Goal: Information Seeking & Learning: Learn about a topic

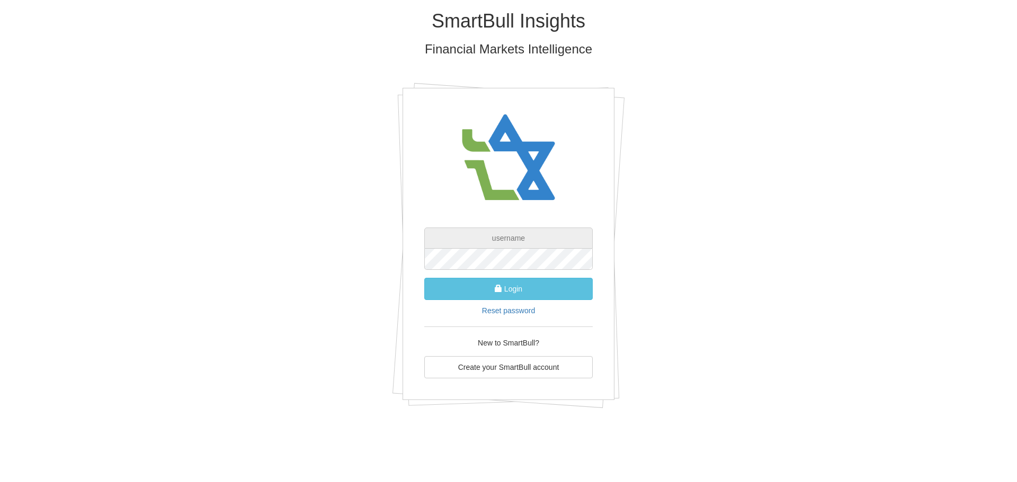
click at [467, 246] on input "text" at bounding box center [508, 238] width 168 height 21
type input "ט"
type input "yanivp"
click at [424, 278] on button "Login" at bounding box center [508, 289] width 168 height 22
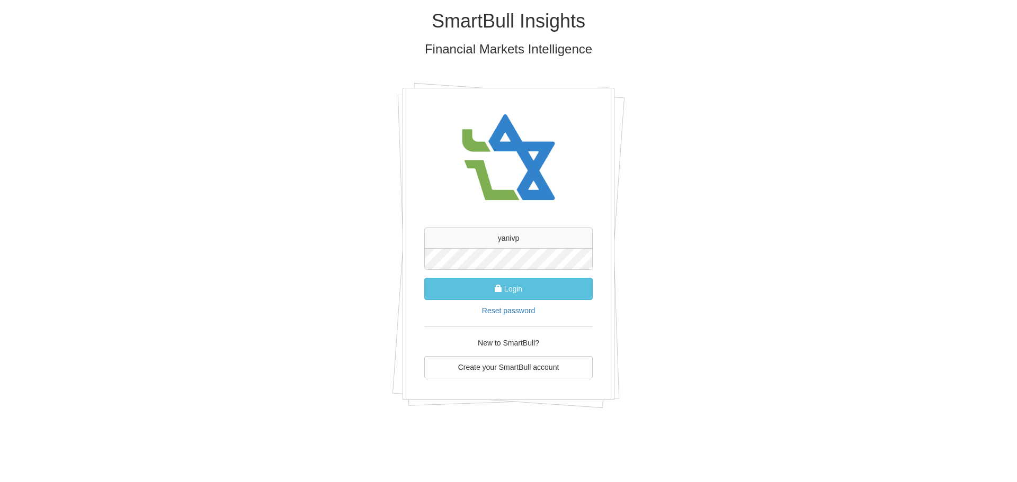
click at [424, 278] on button "Login" at bounding box center [508, 289] width 168 height 22
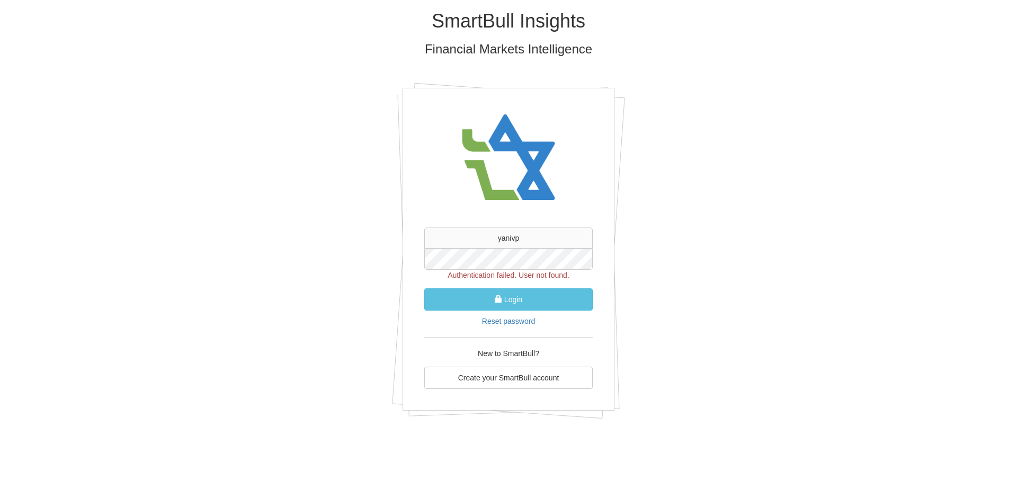
click at [326, 244] on div "SmartBull Insights Financial Markets Intelligence yanivp Authentication failed.…" at bounding box center [509, 218] width 620 height 437
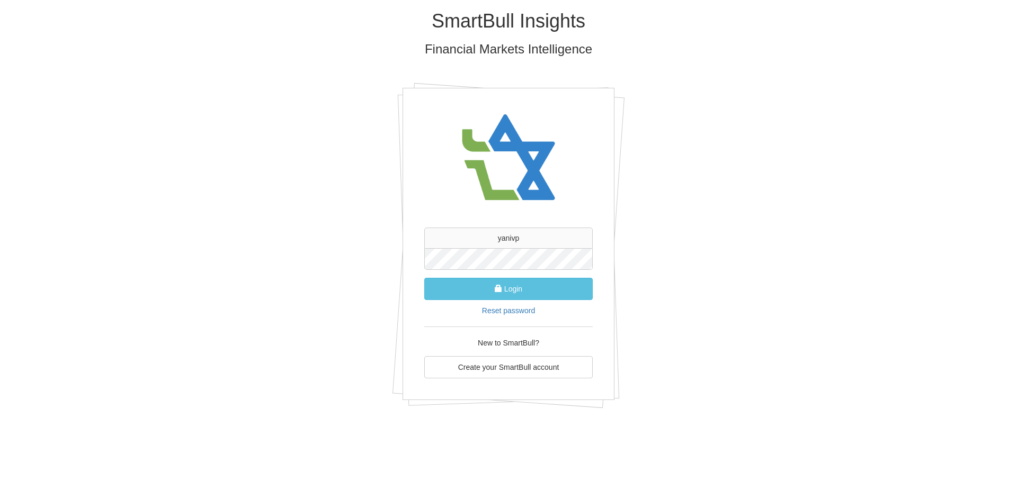
click at [424, 278] on button "Login" at bounding box center [508, 289] width 168 height 22
click at [528, 292] on button "Login" at bounding box center [508, 289] width 168 height 22
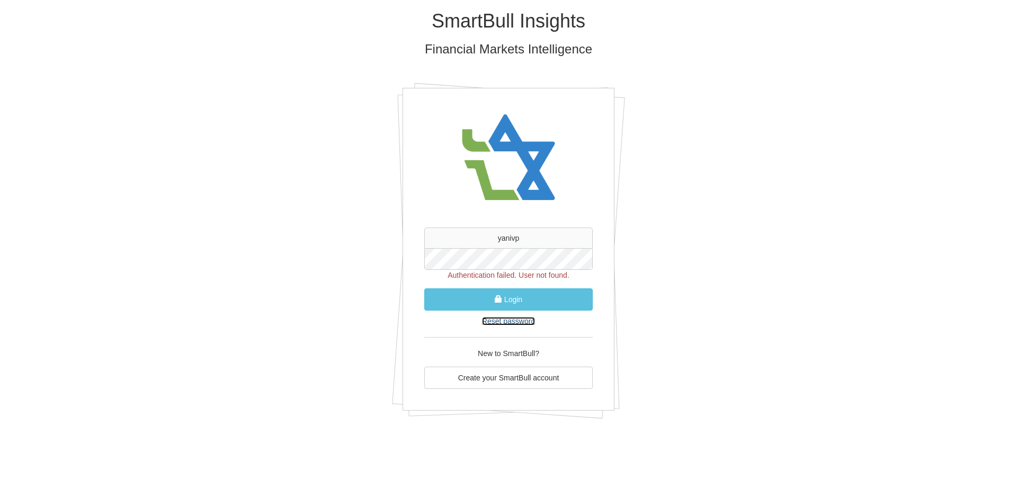
click at [511, 324] on link "Reset password" at bounding box center [508, 321] width 53 height 8
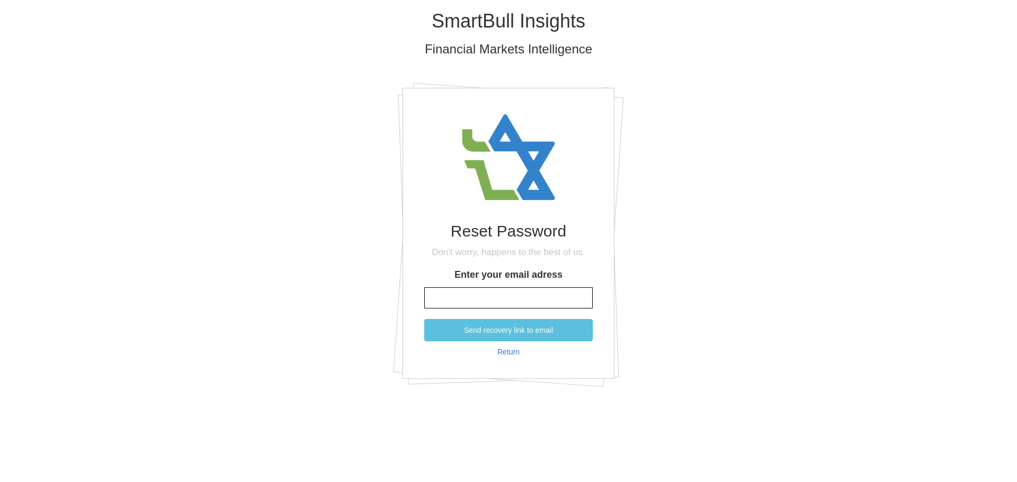
click at [489, 296] on input "Enter your email adress" at bounding box center [508, 298] width 168 height 21
type input "[EMAIL_ADDRESS][DOMAIN_NAME]"
click at [424, 319] on button "Send recovery link to email" at bounding box center [508, 330] width 168 height 22
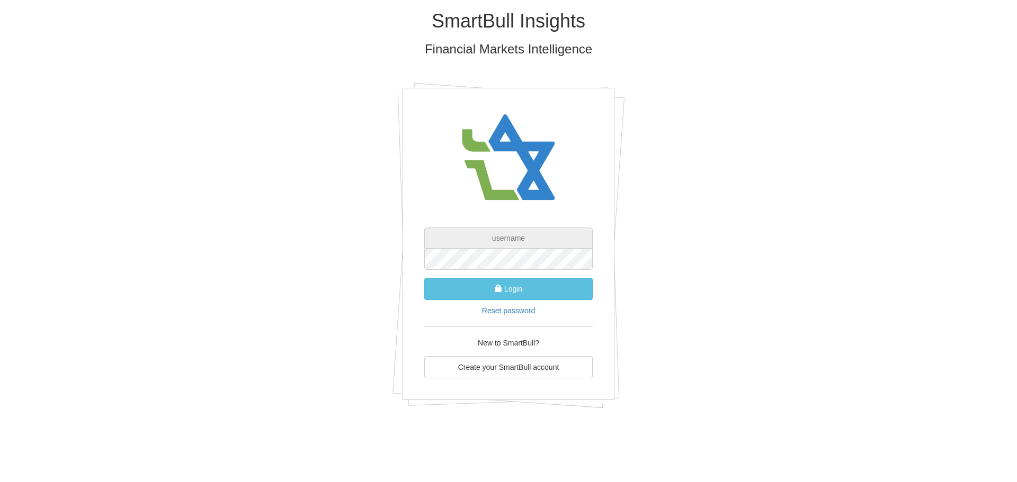
click at [484, 244] on input "text" at bounding box center [508, 238] width 168 height 21
click at [536, 235] on input "yanivp" at bounding box center [508, 238] width 168 height 21
type input "[EMAIL_ADDRESS][DOMAIN_NAME]"
click at [715, 266] on div "SmartBull Insights Financial Markets Intelligence yanivp@tase.co.il Login Reset…" at bounding box center [509, 213] width 620 height 427
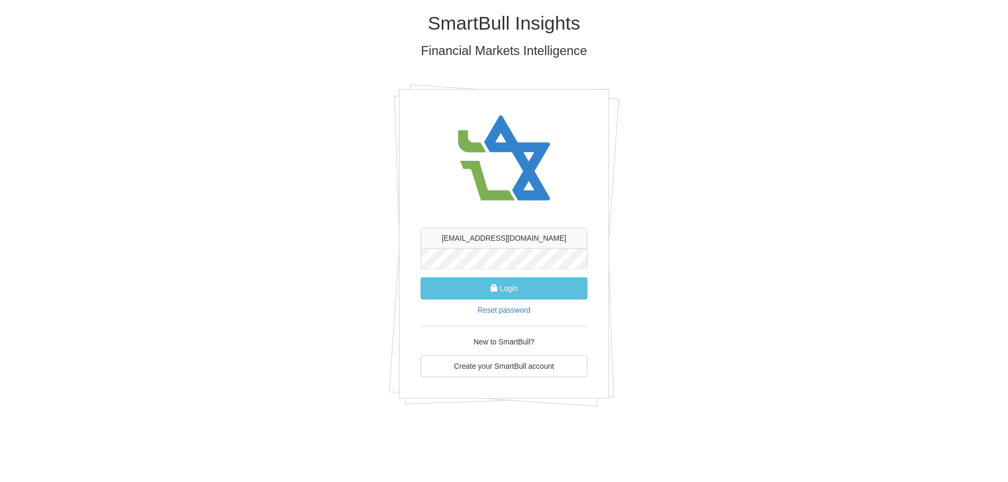
scroll to position [0, 0]
click at [174, 225] on div "SmartBull Insights Financial Markets Intelligence yanivp@tase.co.il Login Reset…" at bounding box center [508, 213] width 1017 height 427
click at [496, 244] on input "[EMAIL_ADDRESS][DOMAIN_NAME]" at bounding box center [508, 238] width 168 height 21
click at [424, 278] on button "Login" at bounding box center [508, 289] width 168 height 22
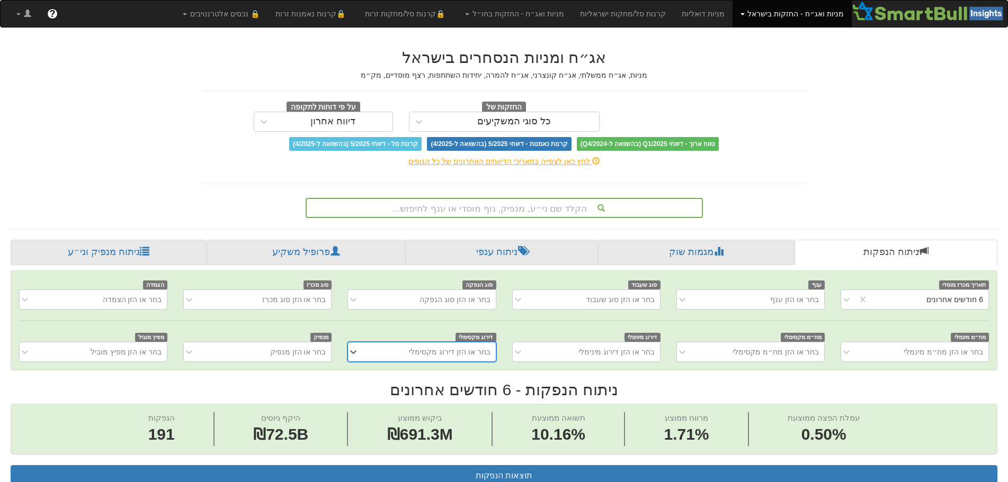
scroll to position [0, 1929]
click at [635, 15] on link "קרנות סל/מחקות ישראליות" at bounding box center [623, 14] width 102 height 26
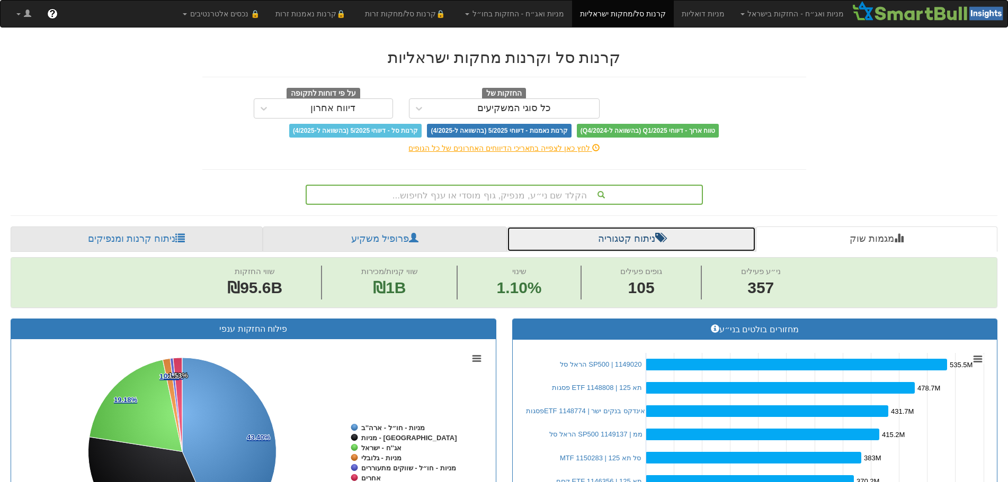
click at [617, 238] on link "ניתוח קטגוריה" at bounding box center [631, 239] width 249 height 25
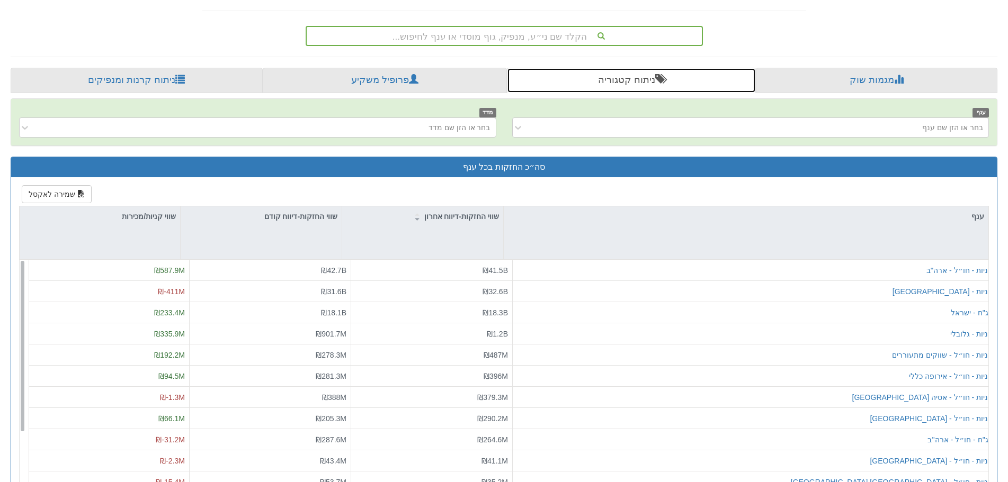
scroll to position [53, 0]
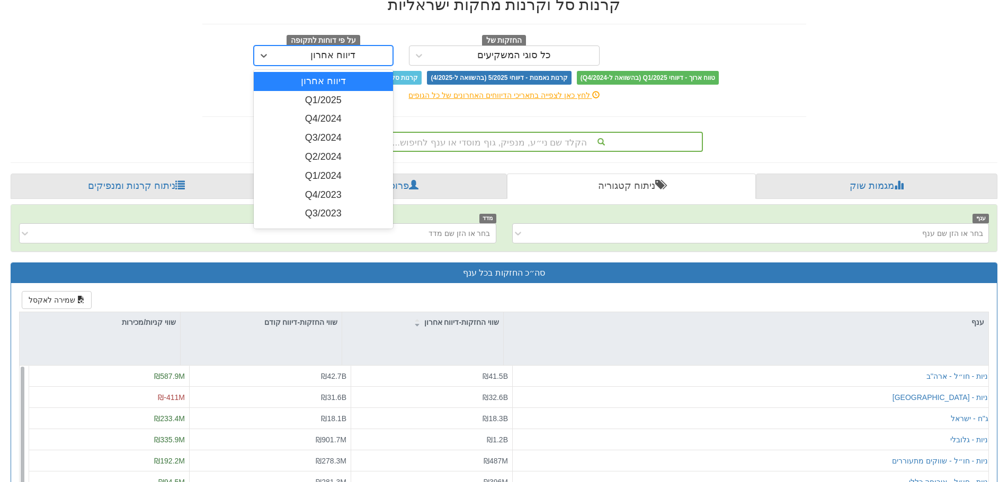
click at [301, 53] on div "דיווח אחרון" at bounding box center [333, 55] width 119 height 17
click at [154, 104] on div "קרנות סל וקרנות מחקות ישראליות החזקות של כל סוגי המשקיעים על פי דוחות לתקופה op…" at bounding box center [504, 317] width 1002 height 664
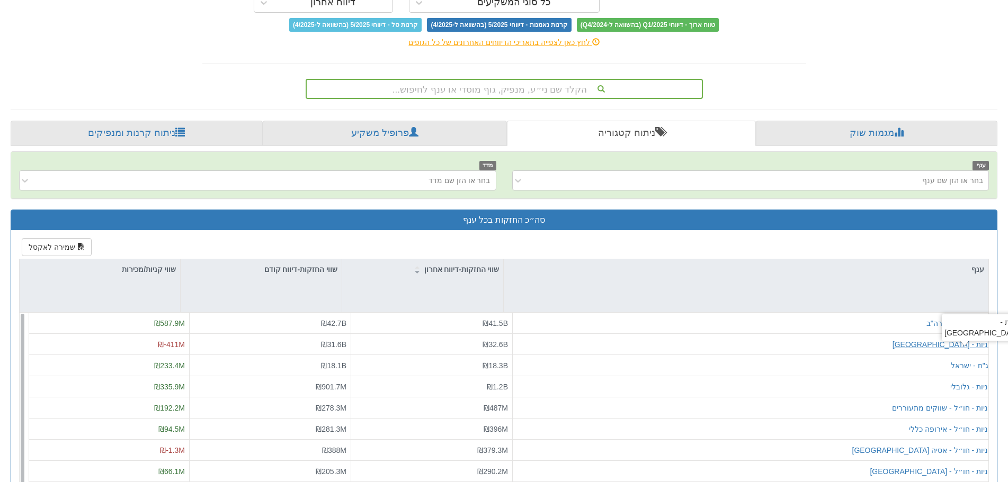
click at [952, 346] on div "מניות - [GEOGRAPHIC_DATA]" at bounding box center [942, 344] width 101 height 11
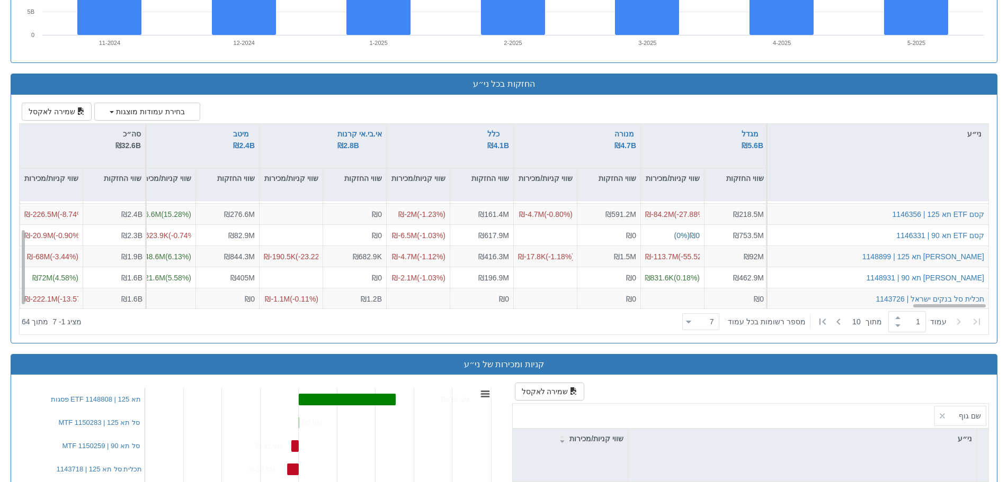
scroll to position [845, 0]
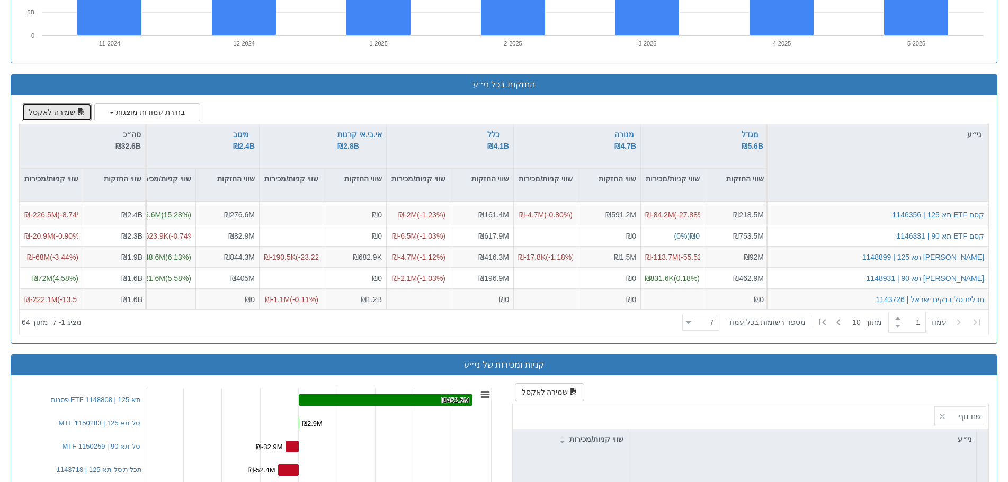
click at [43, 108] on button "שמירה לאקסל" at bounding box center [57, 112] width 70 height 18
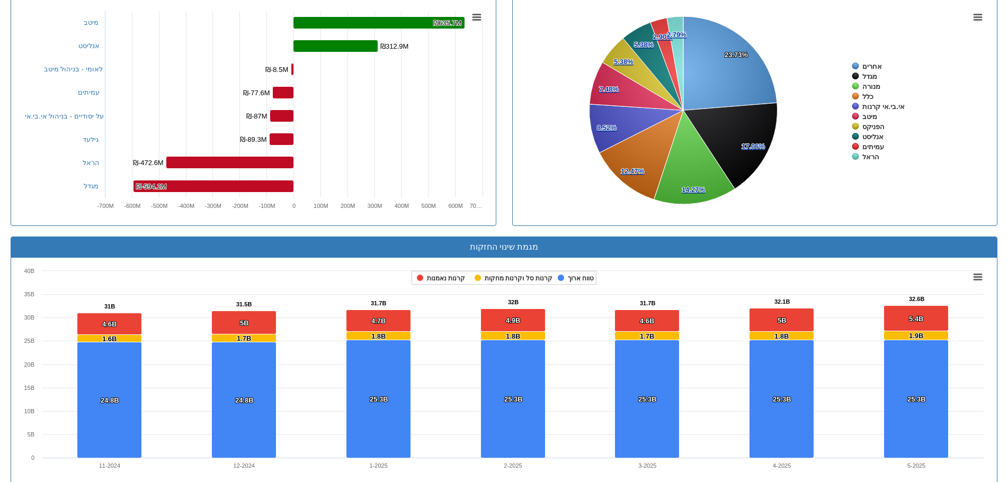
scroll to position [106, 0]
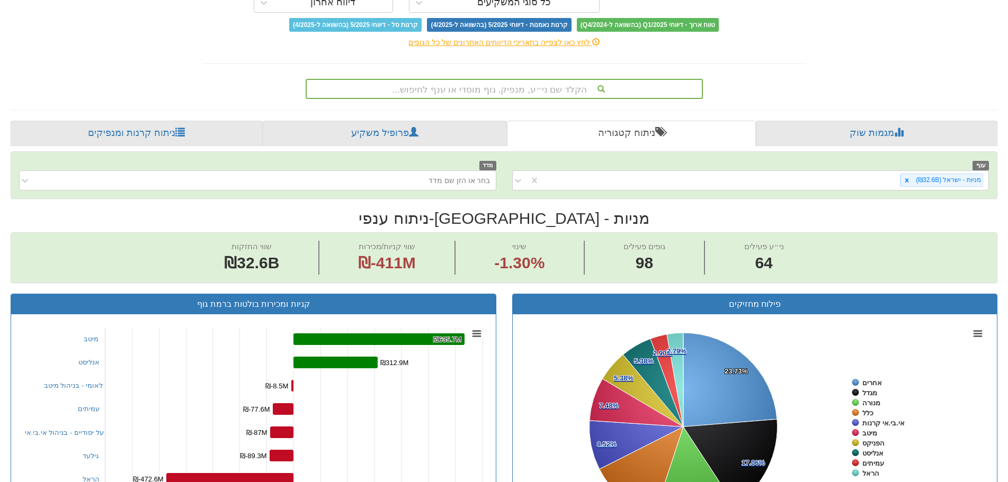
click at [680, 175] on div "מניות - ישראל ‎(₪32.6B‎)‎" at bounding box center [764, 180] width 449 height 17
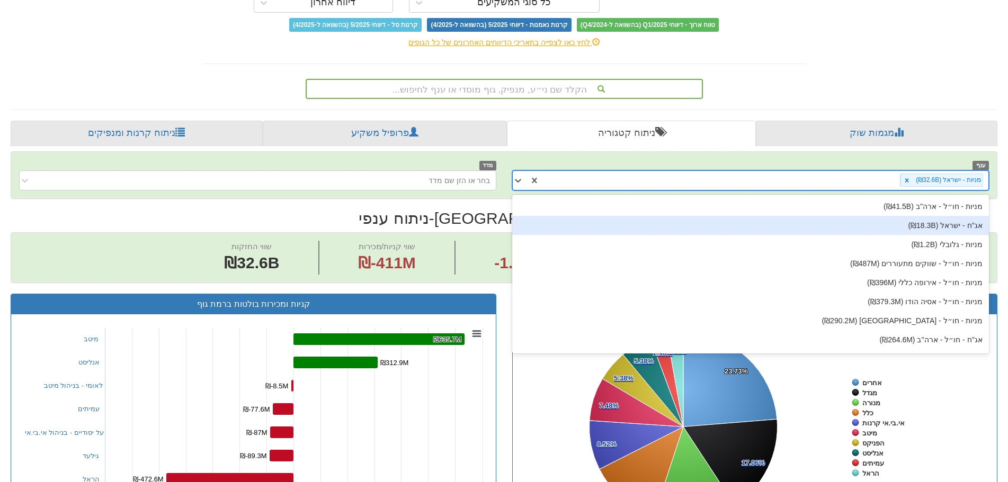
click at [893, 228] on div "אג''ח - ישראל ‎(₪18.3B‎)‎" at bounding box center [750, 225] width 477 height 19
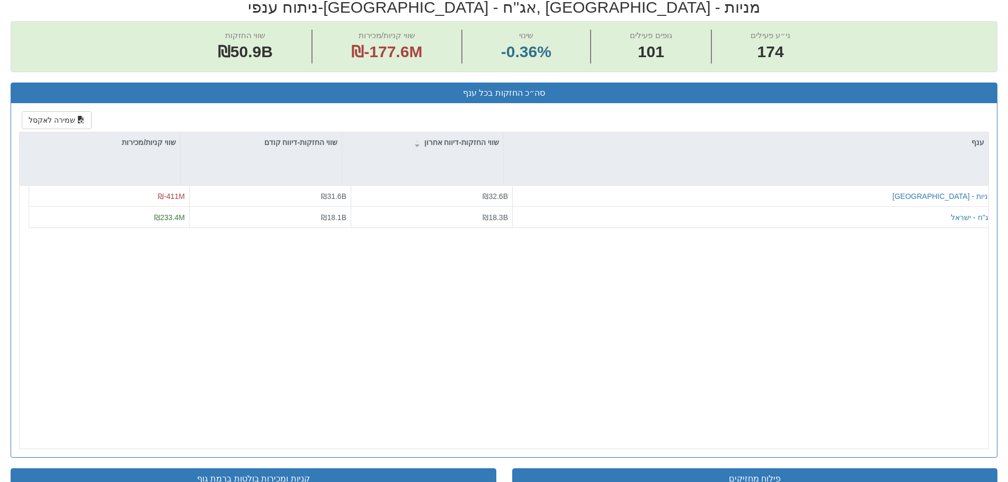
scroll to position [0, 12215]
click at [951, 215] on div "אג''ח - ישראל" at bounding box center [972, 217] width 42 height 11
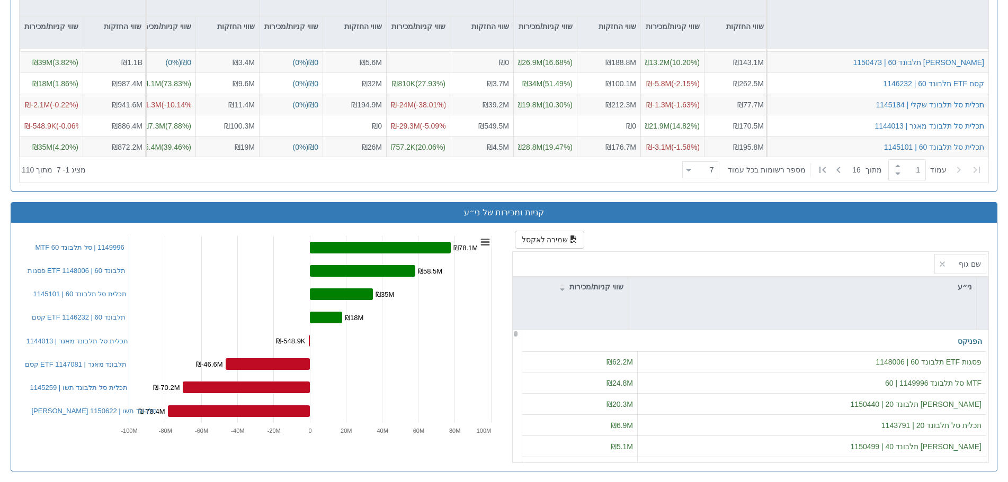
scroll to position [787, 0]
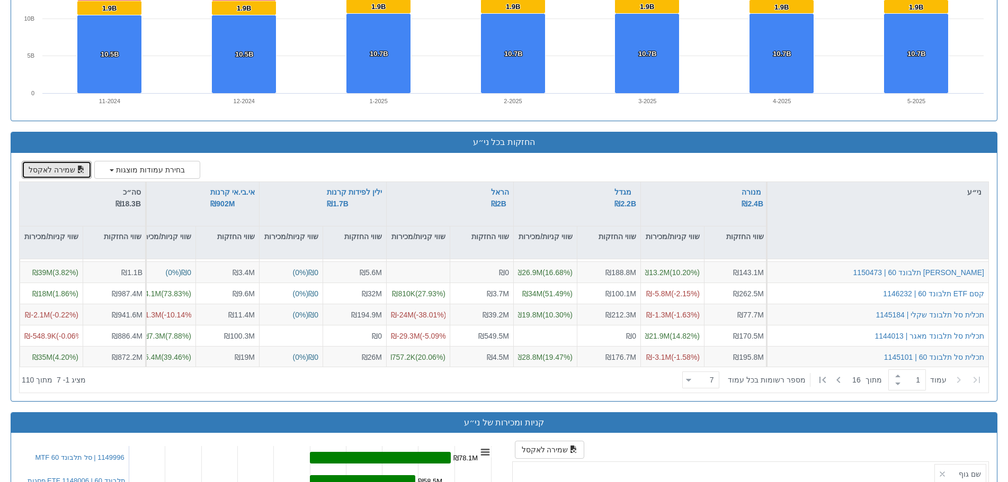
click at [66, 165] on button "שמירה לאקסל" at bounding box center [57, 170] width 70 height 18
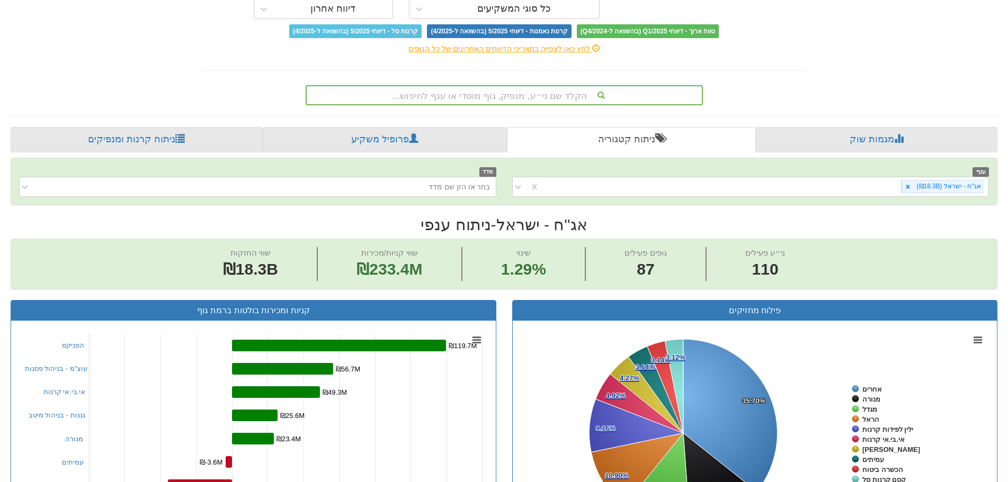
scroll to position [0, 0]
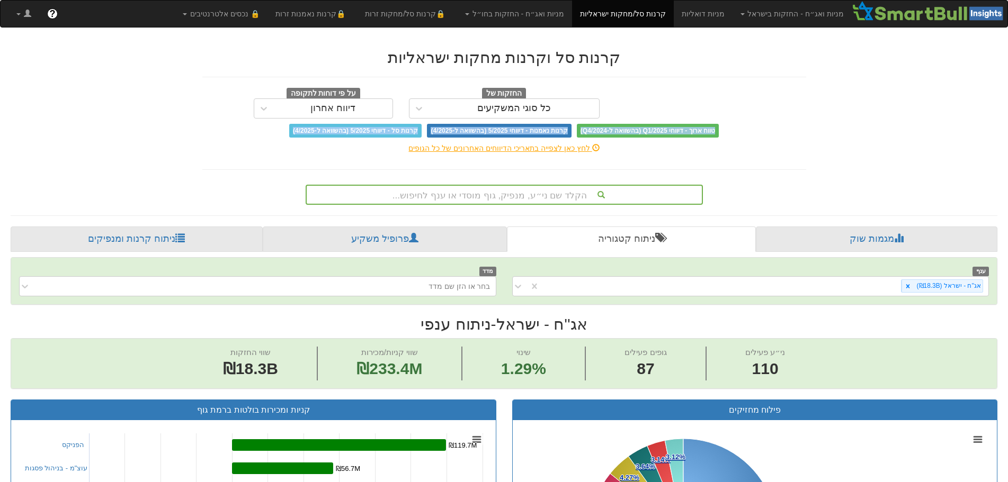
drag, startPoint x: 292, startPoint y: 129, endPoint x: 749, endPoint y: 114, distance: 457.8
click at [748, 114] on div "החזקות של כל סוגי המשקיעים על פי דוחות לתקופה דיווח אחרון טווח ארוך - דיווחי Q1…" at bounding box center [504, 113] width 604 height 50
copy div "טווח ארוך - דיווחי Q1/2025 (בהשוואה ל-Q4/2024) קרנות נאמנות - דיווחי 5/2025 (בה…"
click at [348, 111] on div "דיווח אחרון" at bounding box center [332, 108] width 45 height 11
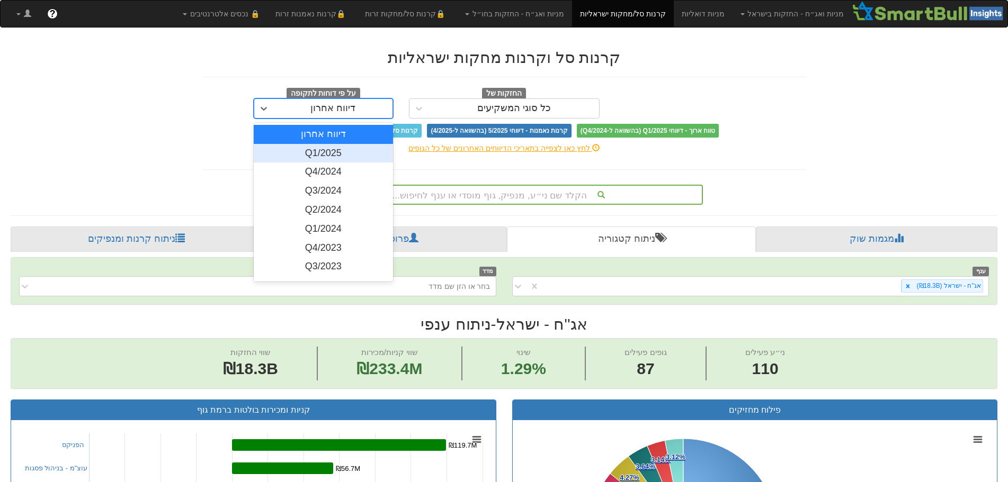
click at [336, 157] on div "Q1/2025" at bounding box center [323, 153] width 139 height 19
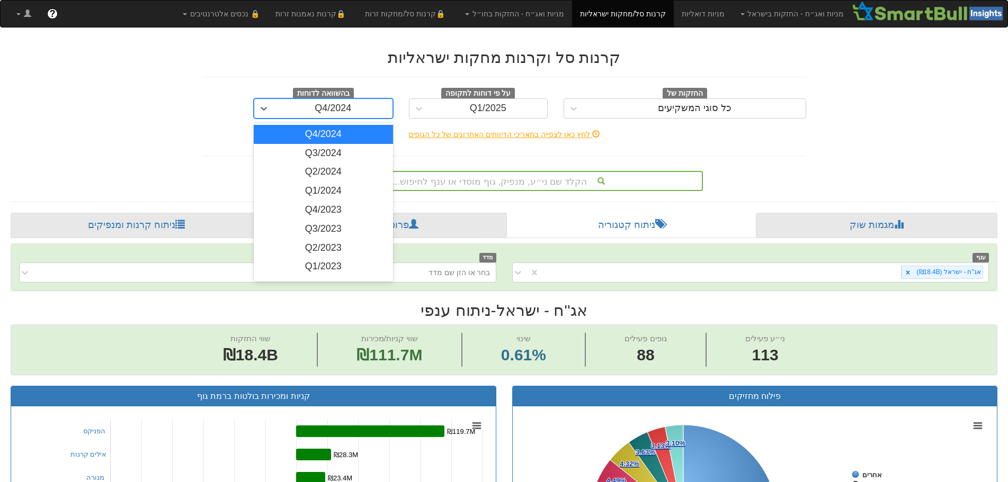
click at [350, 112] on div "Q4/2024" at bounding box center [333, 108] width 37 height 11
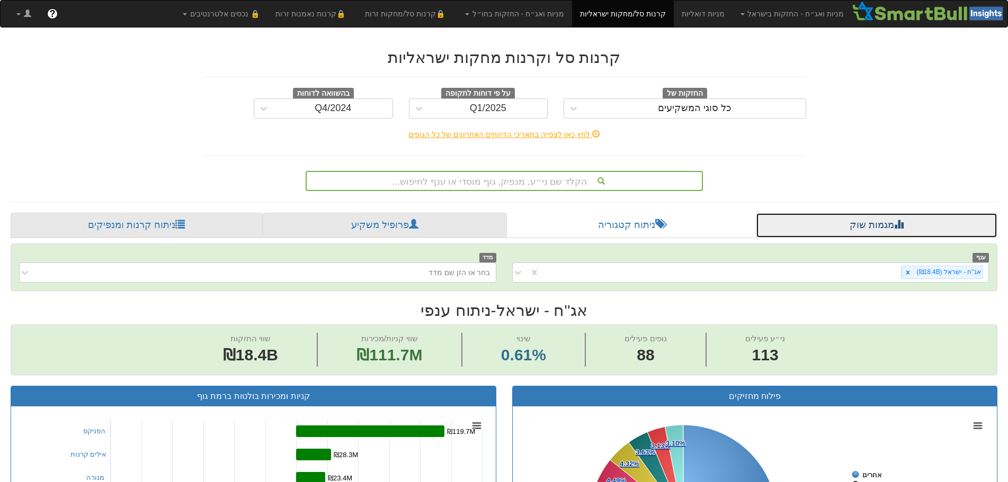
click at [856, 230] on link "מגמות שוק" at bounding box center [876, 225] width 241 height 25
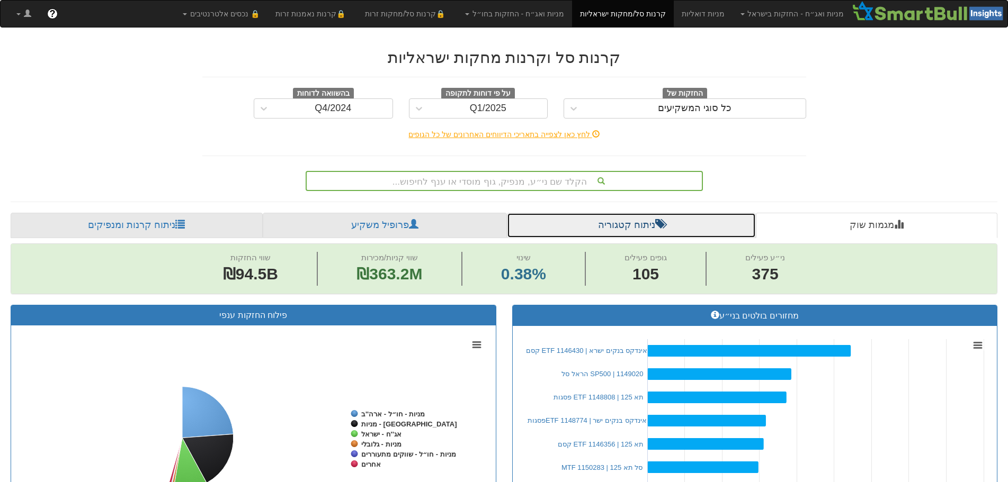
click at [590, 225] on link "ניתוח קטגוריה" at bounding box center [631, 225] width 249 height 25
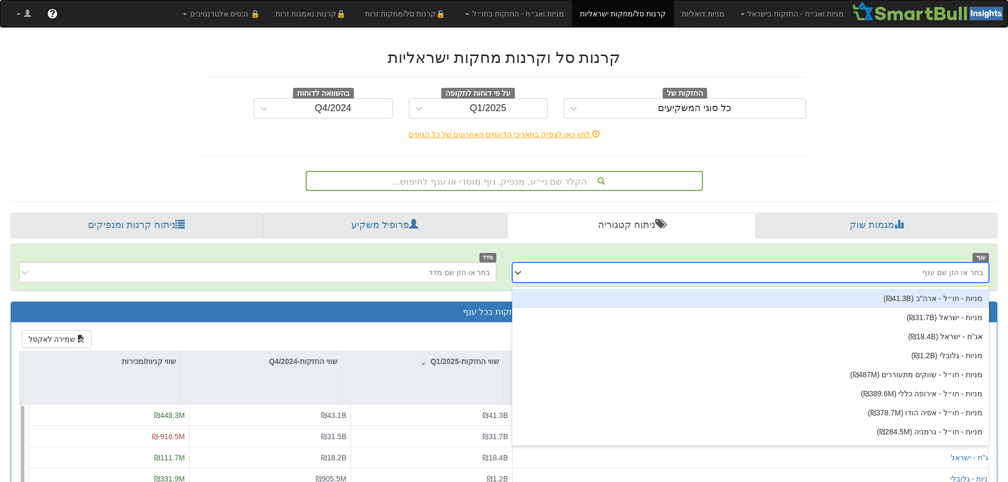
click at [853, 269] on div "בחר או הזן שם ענף" at bounding box center [759, 272] width 460 height 17
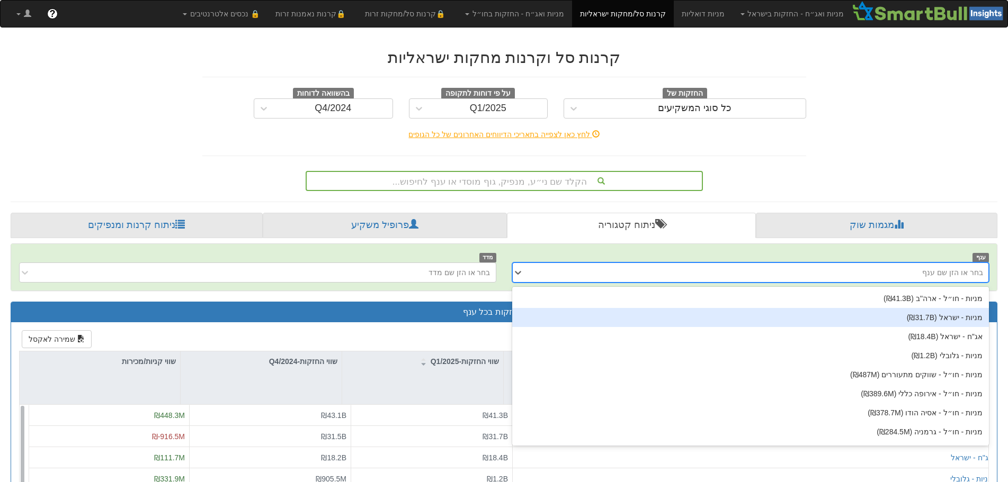
click at [912, 320] on div "מניות - ישראל ‎(₪31.7B‎)‎" at bounding box center [750, 317] width 477 height 19
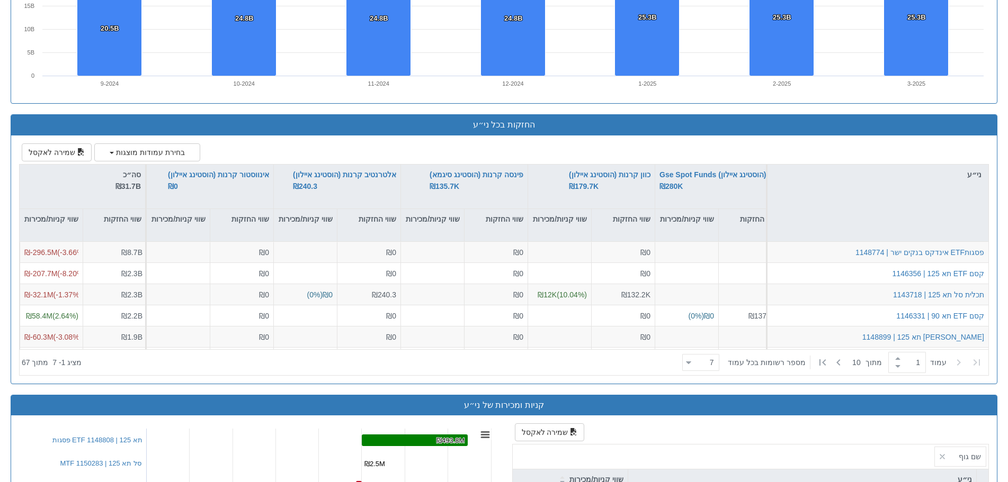
scroll to position [793, 0]
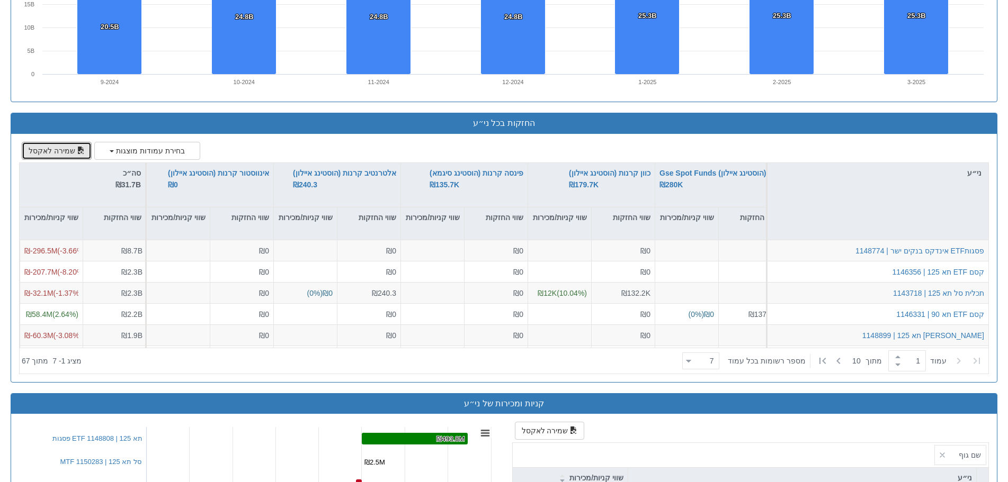
click at [40, 147] on button "שמירה לאקסל" at bounding box center [57, 151] width 70 height 18
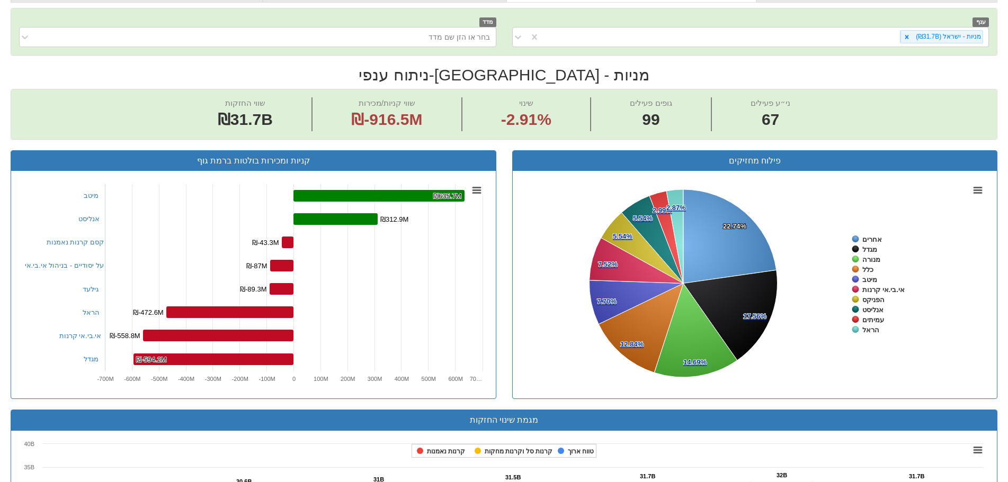
scroll to position [53, 0]
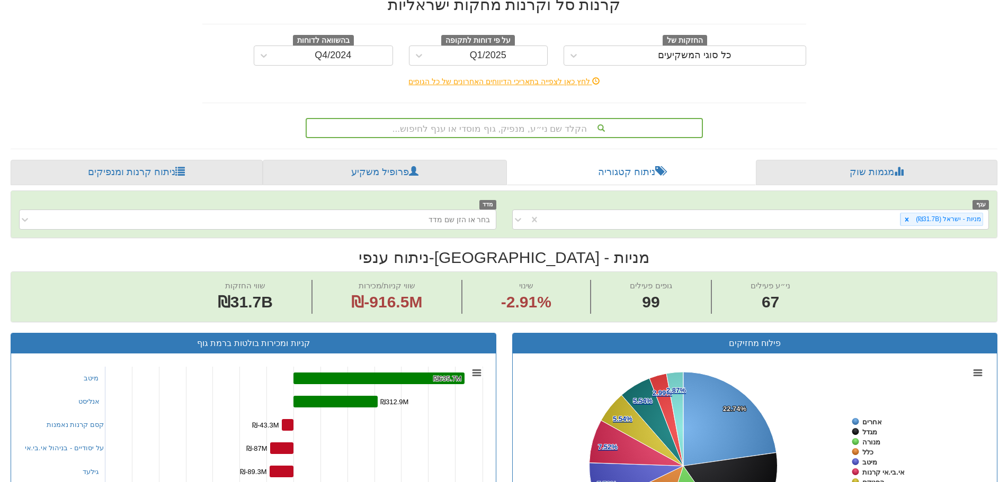
click at [908, 219] on icon at bounding box center [906, 219] width 7 height 7
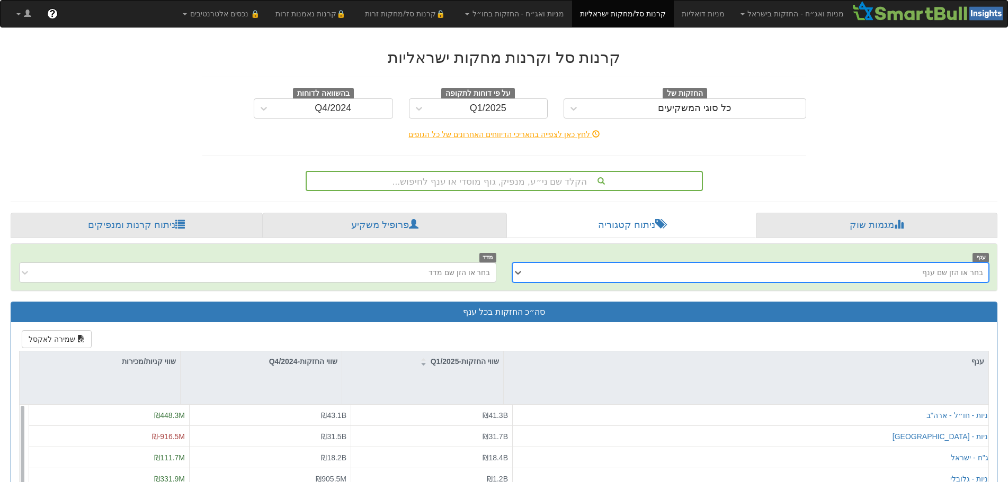
click at [857, 268] on div "בחר או הזן שם ענף" at bounding box center [759, 272] width 460 height 17
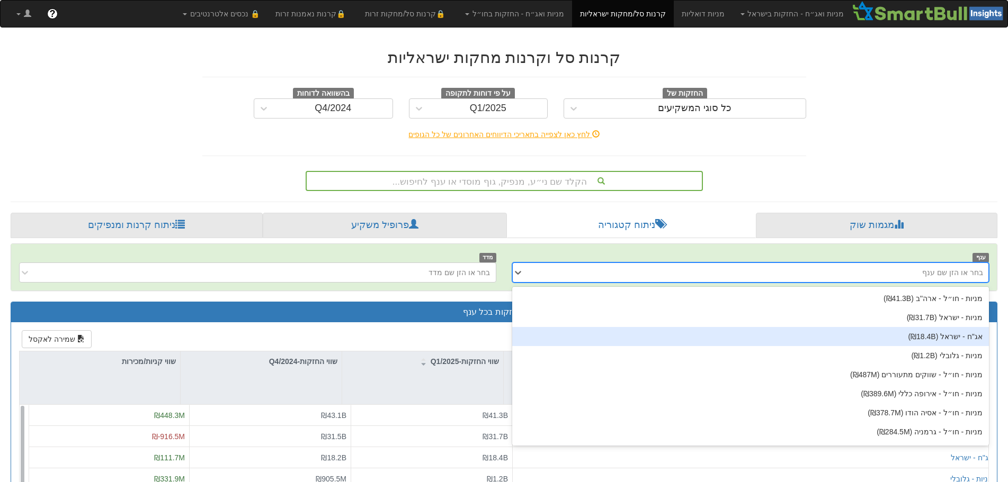
click at [912, 335] on div "אג''ח - ישראל ‎(₪18.4B‎)‎" at bounding box center [750, 336] width 477 height 19
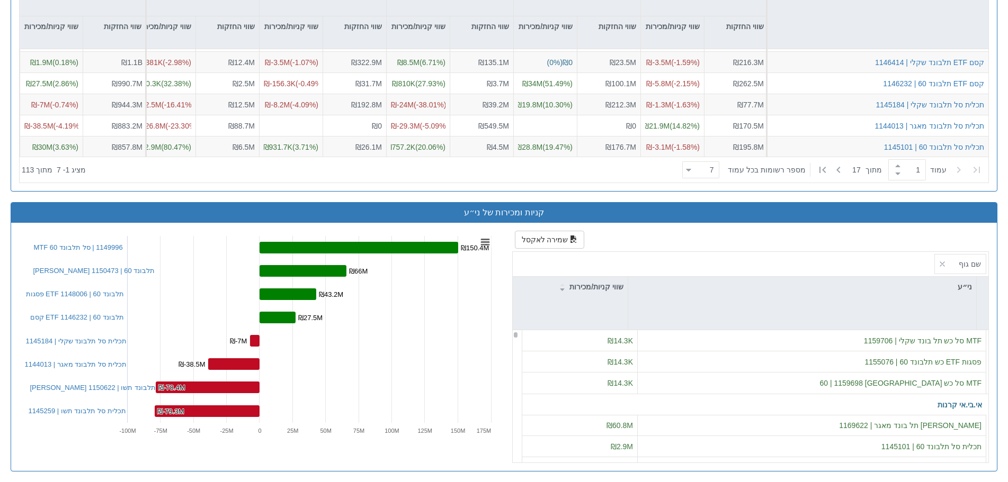
scroll to position [212, 0]
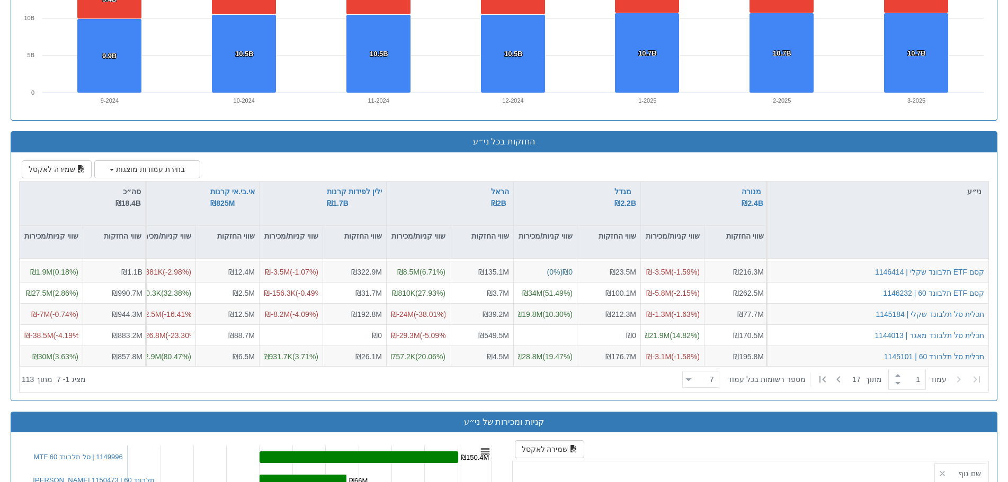
scroll to position [774, 0]
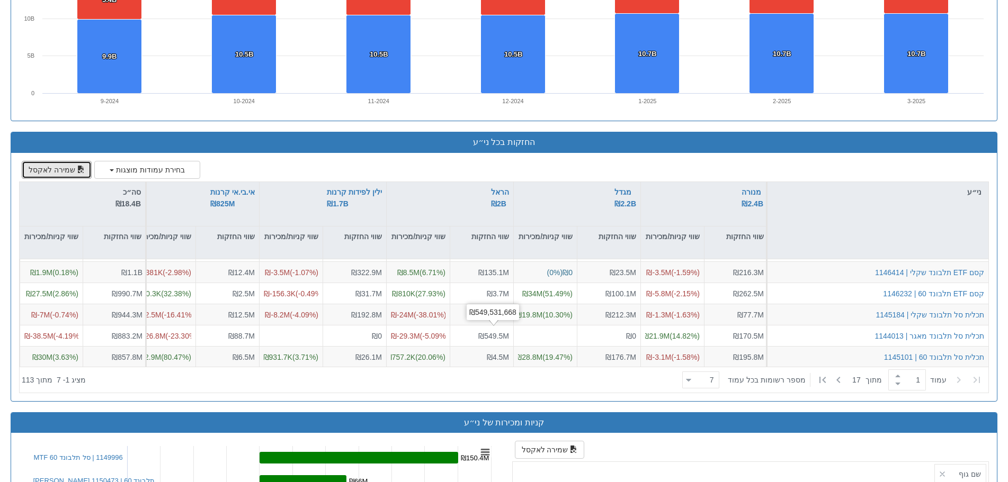
click at [52, 171] on button "שמירה לאקסל" at bounding box center [57, 170] width 70 height 18
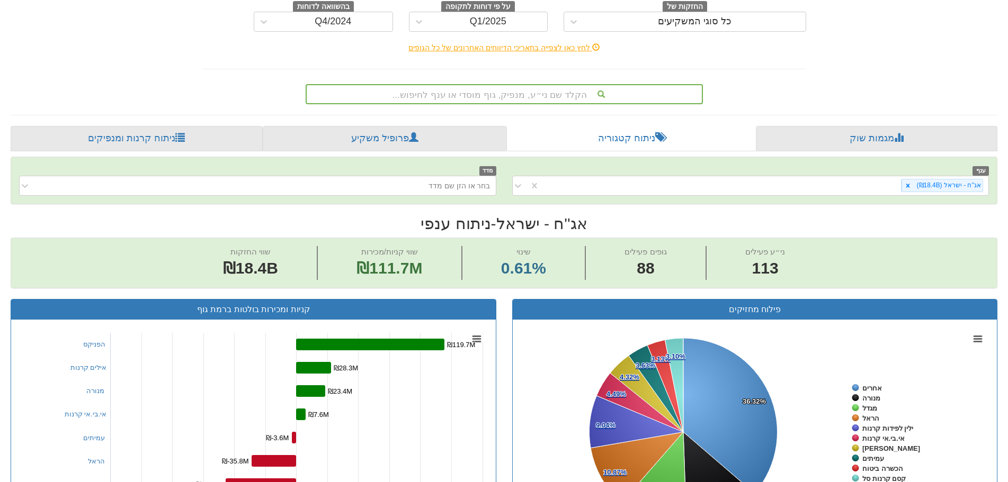
scroll to position [0, 0]
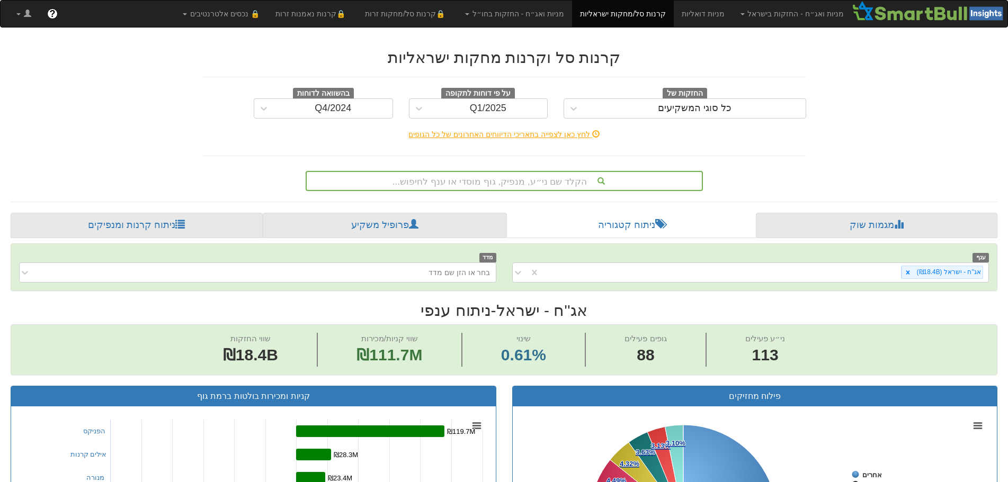
click at [318, 108] on div "Q4/2024" at bounding box center [333, 108] width 37 height 11
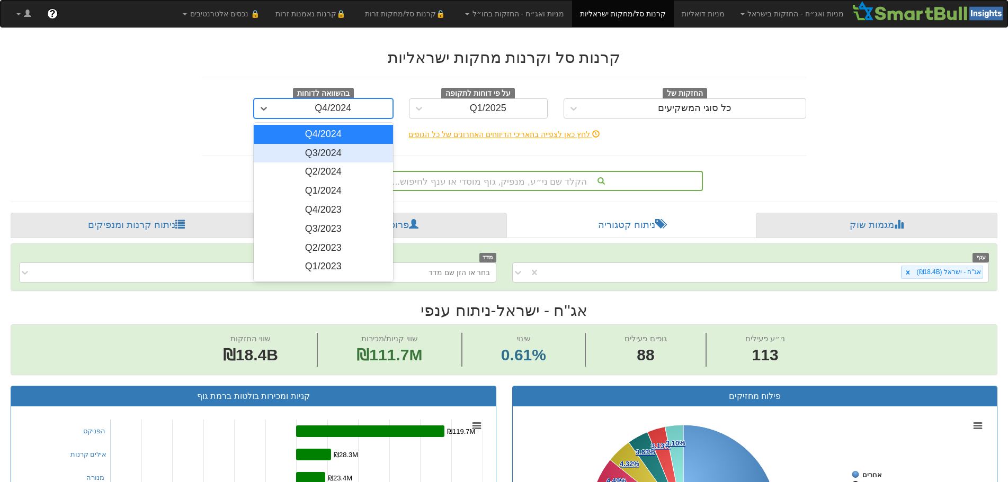
click at [334, 154] on div "Q3/2024" at bounding box center [323, 153] width 139 height 19
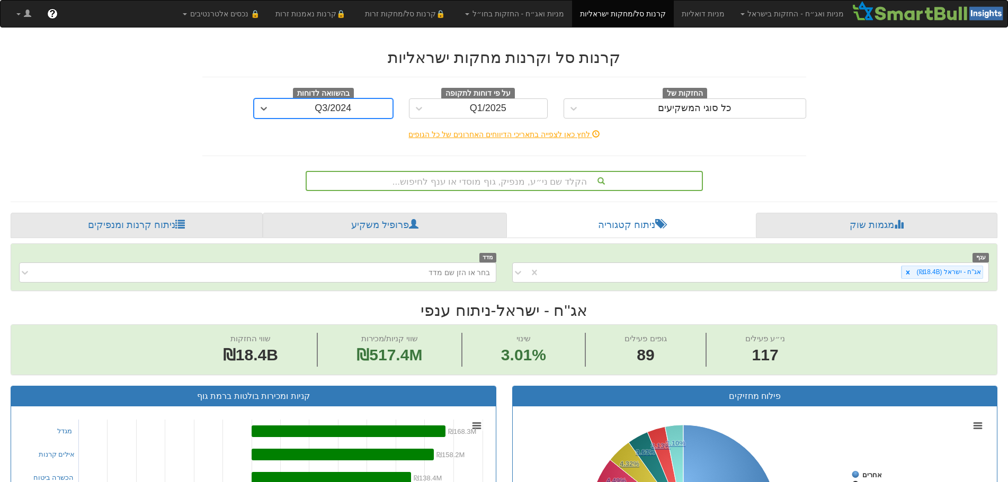
scroll to position [0, 10690]
click at [237, 156] on hr at bounding box center [504, 156] width 604 height 1
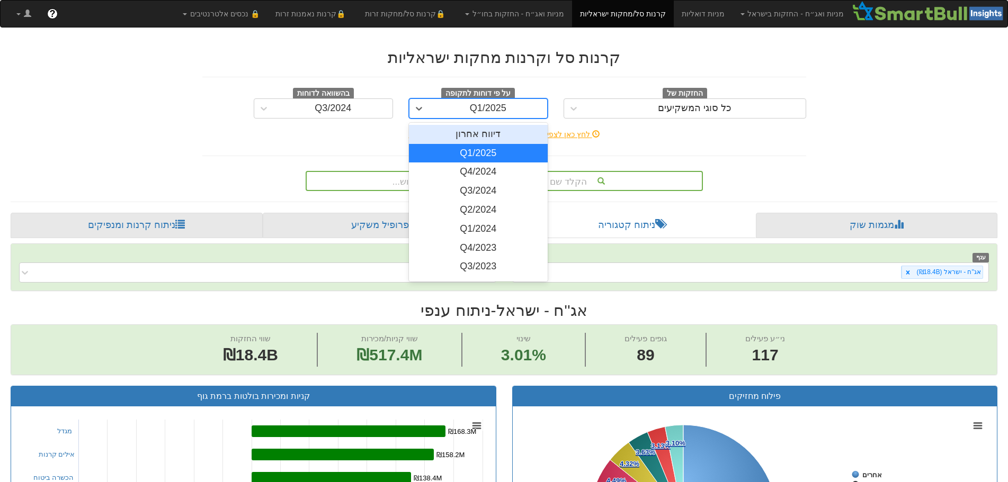
click at [435, 105] on div "Q1/2025" at bounding box center [488, 108] width 119 height 17
click at [465, 174] on div "Q4/2024" at bounding box center [478, 172] width 139 height 19
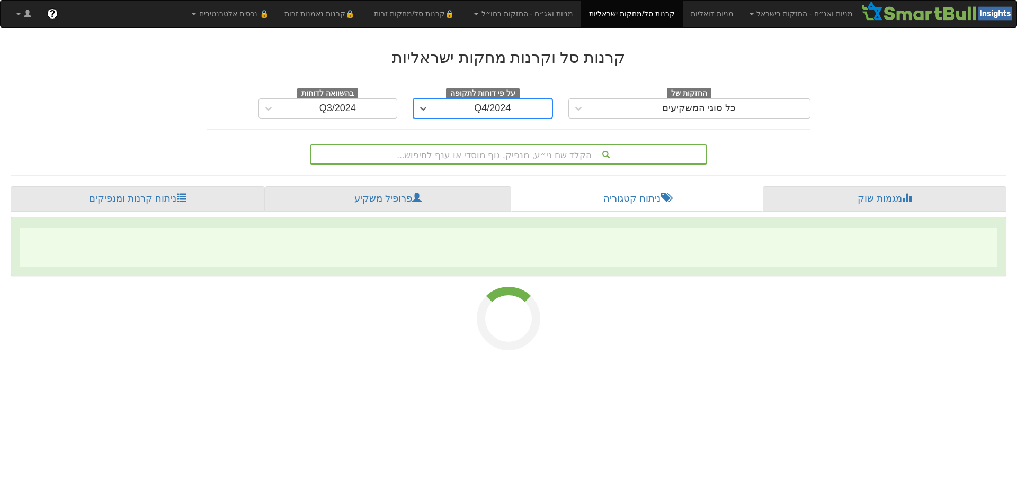
click at [466, 175] on hr at bounding box center [509, 175] width 996 height 1
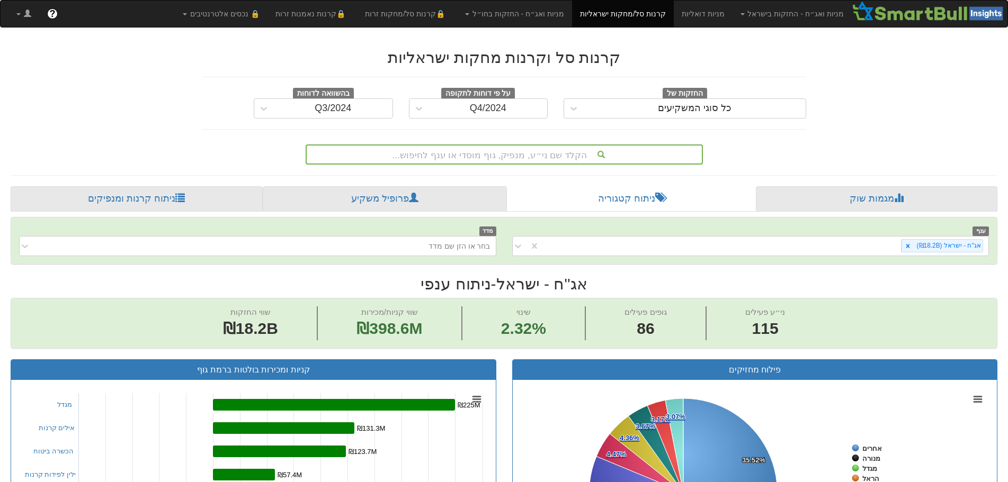
scroll to position [0, 10309]
click at [427, 109] on div at bounding box center [418, 108] width 19 height 19
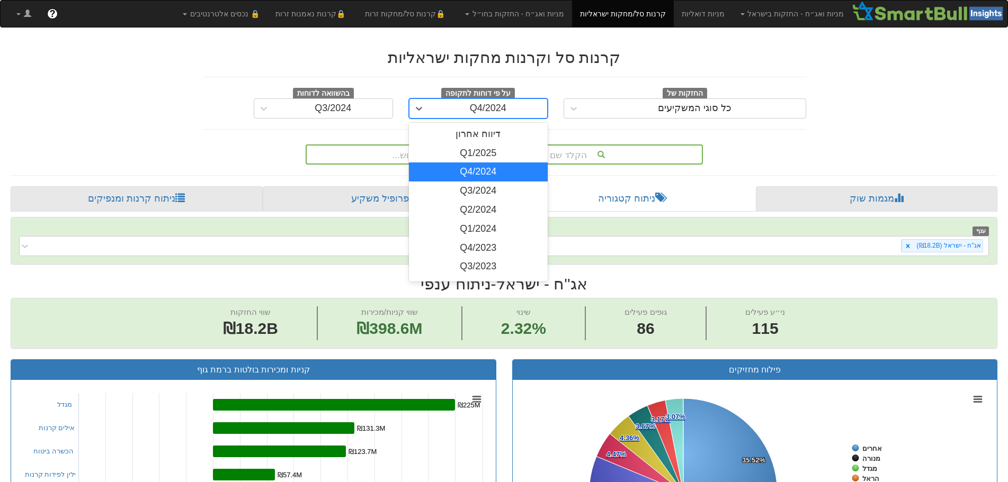
click at [234, 163] on div "הקלד שם ני״ע, מנפיק, גוף מוסדי או ענף לחיפוש..." at bounding box center [504, 152] width 620 height 24
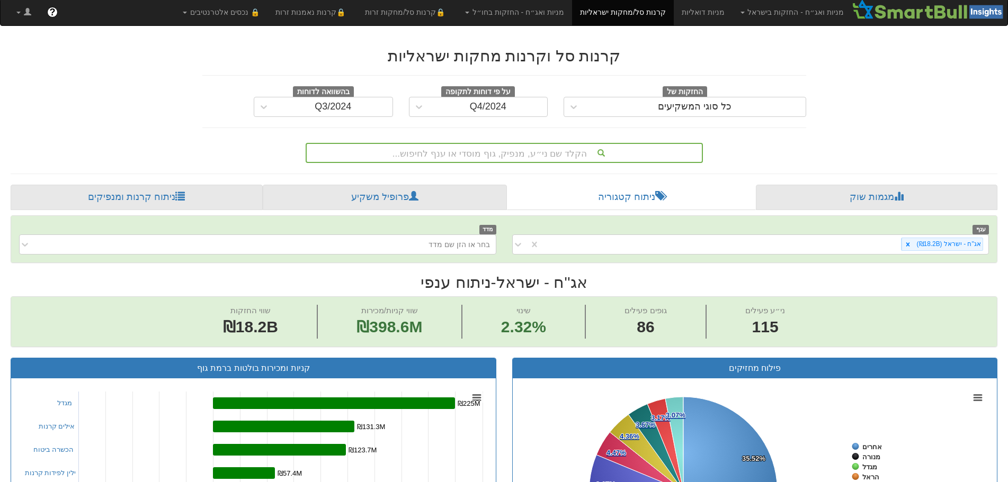
scroll to position [0, 0]
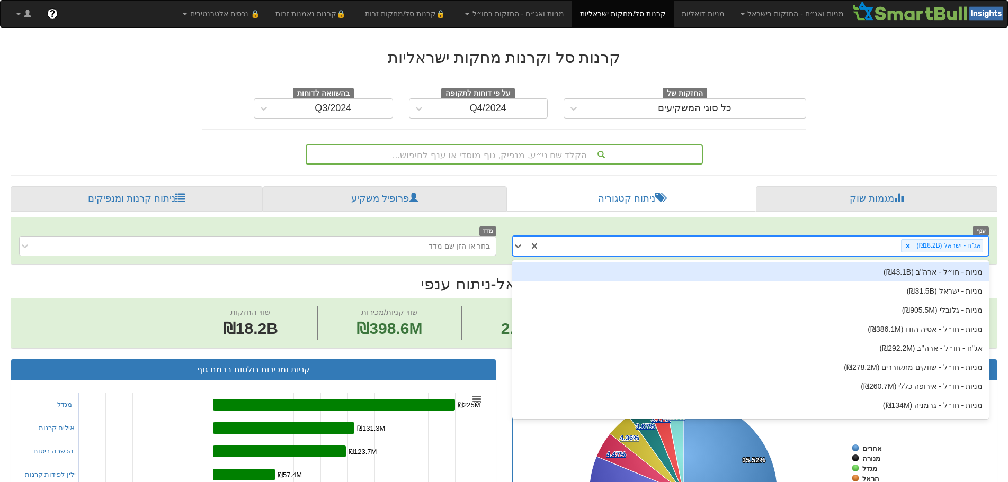
click at [889, 246] on div "אג''ח - ישראל ‎(₪18.2B‎)‎" at bounding box center [764, 245] width 449 height 17
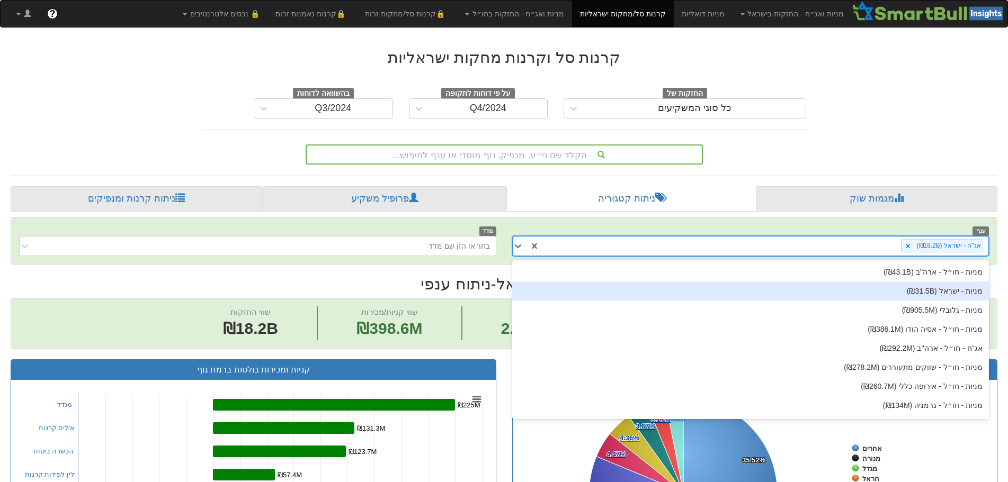
click at [924, 291] on div "מניות - ישראל ‎(₪31.5B‎)‎" at bounding box center [750, 291] width 477 height 19
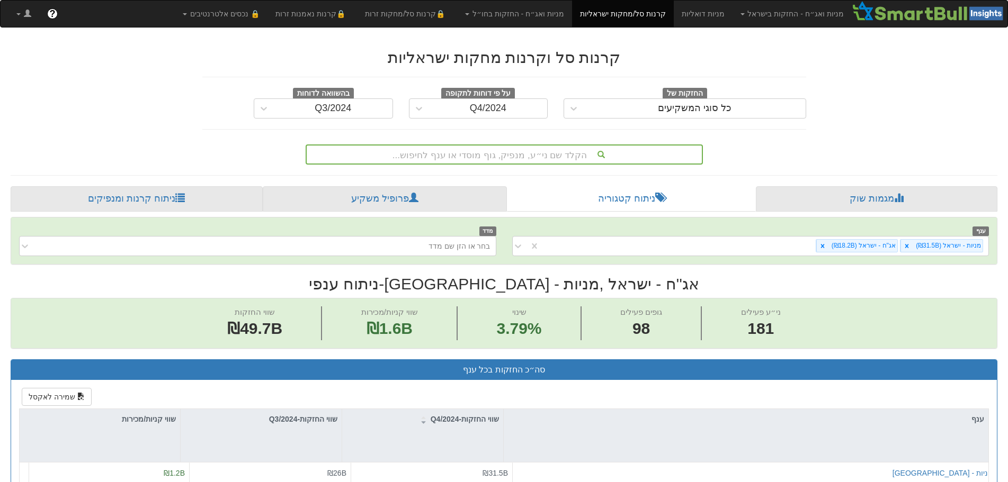
click at [826, 247] on icon at bounding box center [822, 246] width 7 height 7
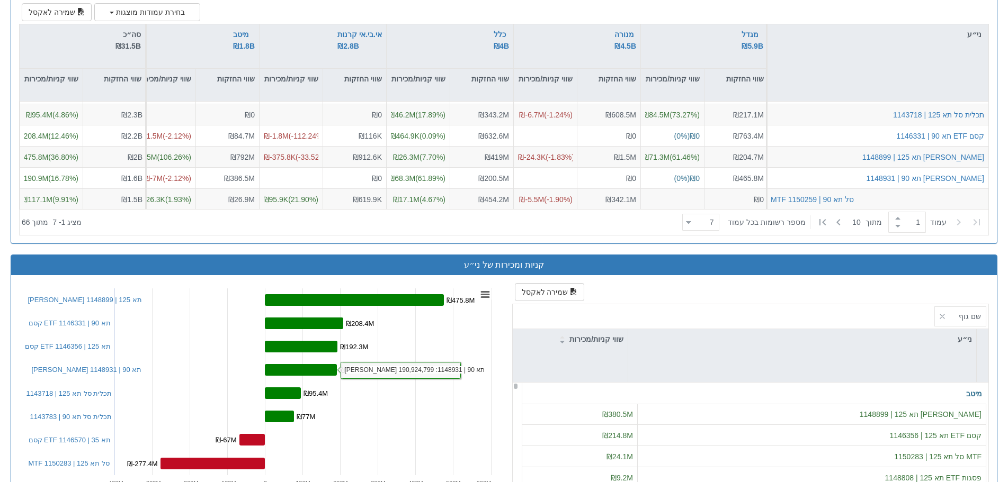
scroll to position [800, 0]
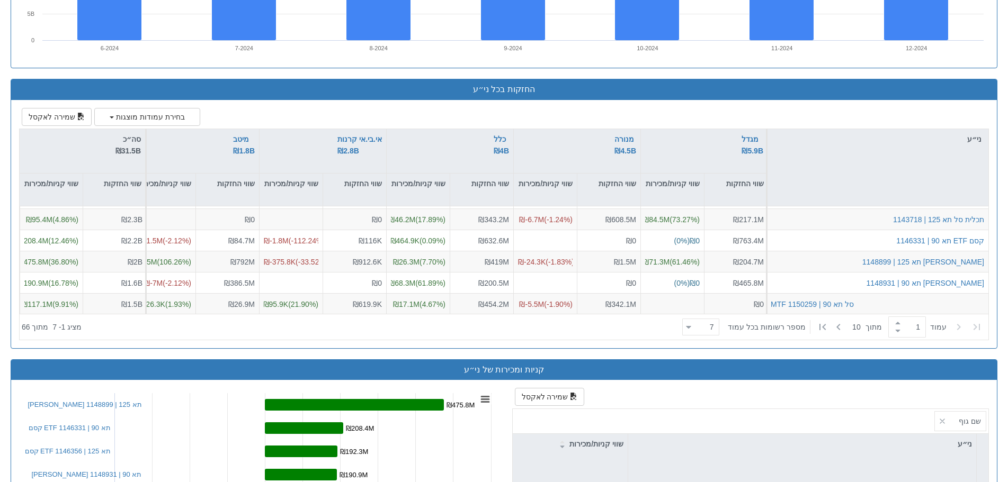
click at [51, 96] on div "החזקות בכל ני״ע" at bounding box center [504, 89] width 986 height 21
click at [56, 117] on button "שמירה לאקסל" at bounding box center [57, 117] width 70 height 18
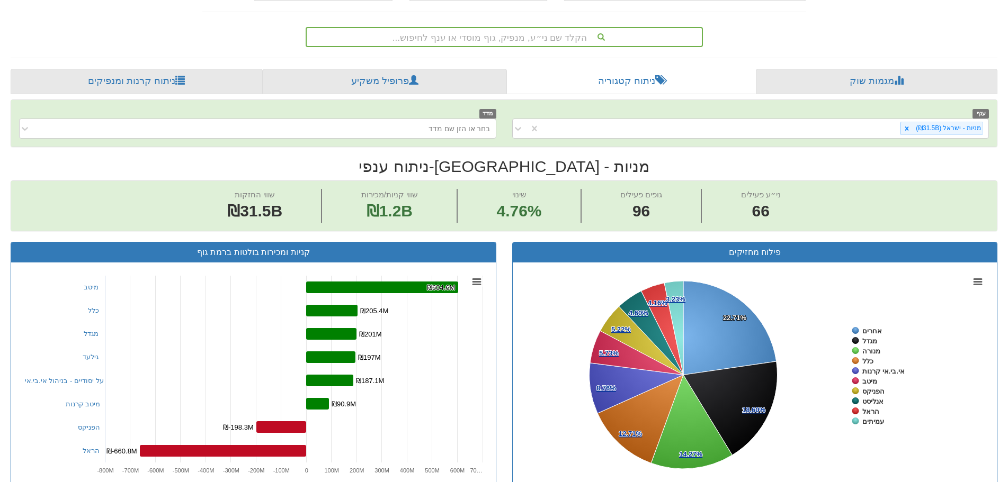
scroll to position [113, 0]
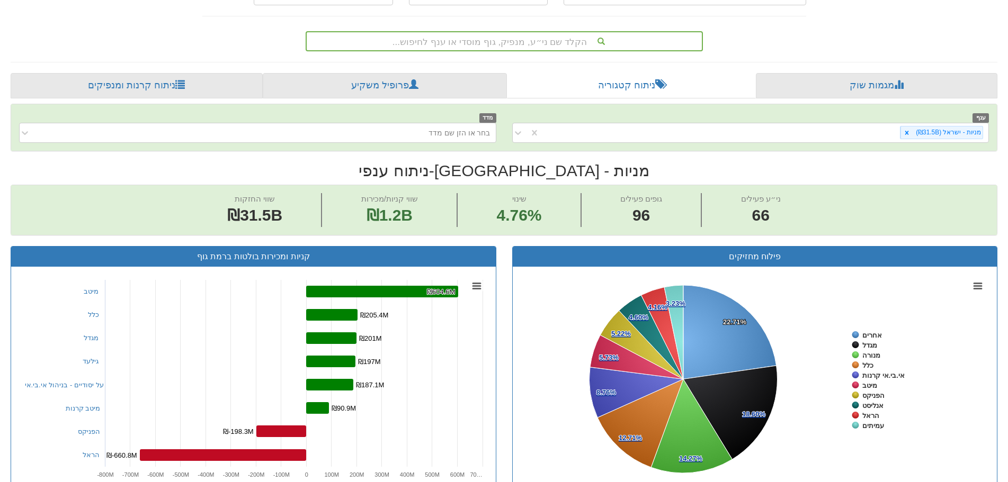
click at [903, 130] on div at bounding box center [906, 133] width 12 height 12
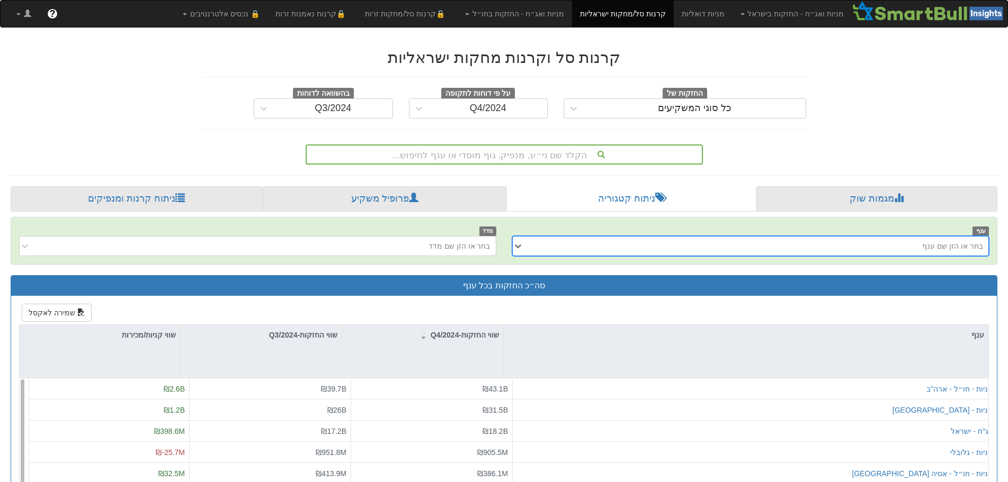
click at [538, 242] on div "בחר או הזן שם ענף" at bounding box center [759, 246] width 460 height 17
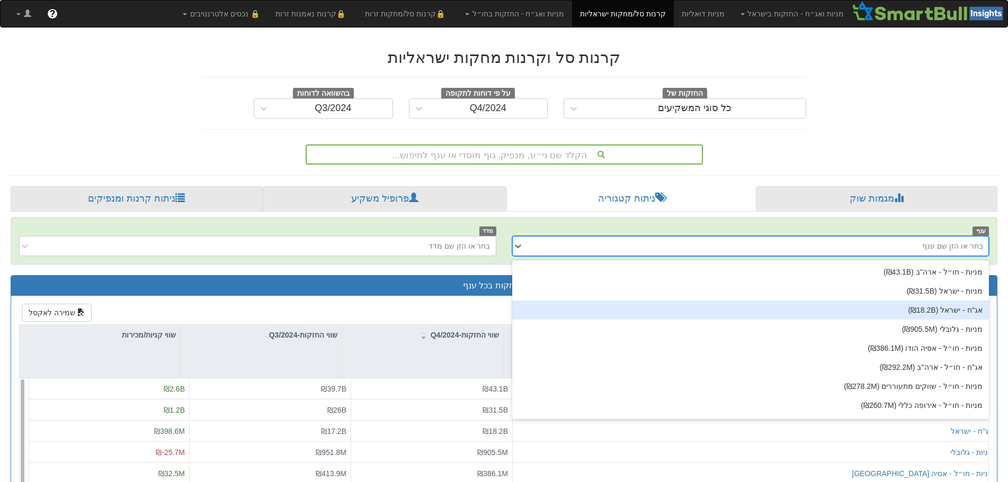
click at [969, 312] on div "אג''ח - ישראל ‎(₪18.2B‎)‎" at bounding box center [750, 310] width 477 height 19
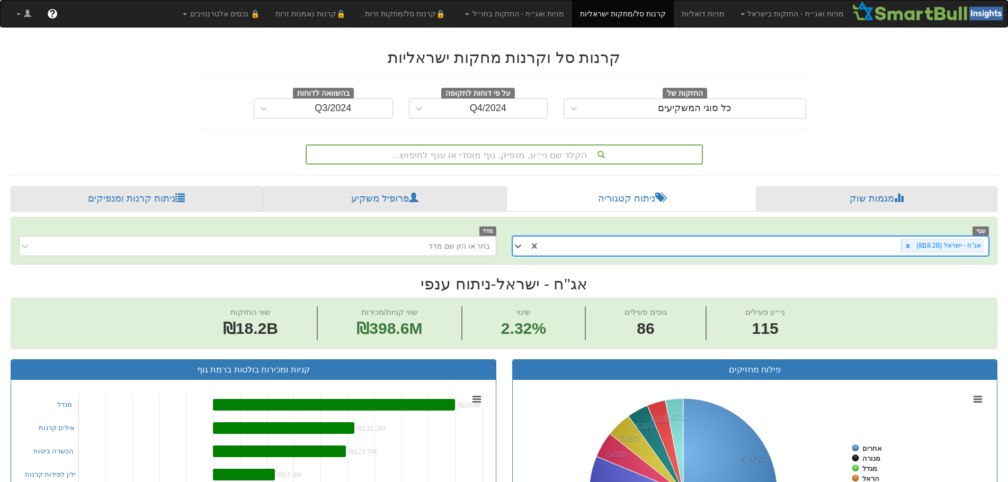
scroll to position [0, 10309]
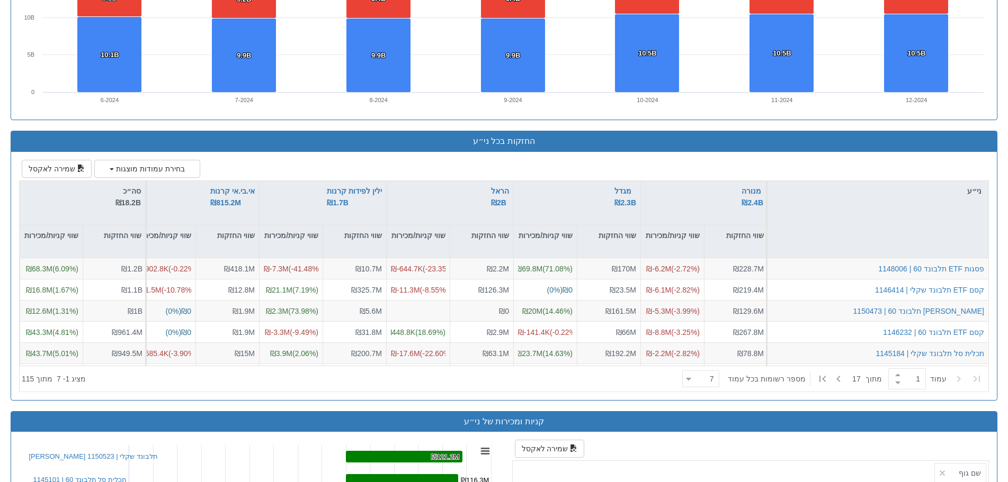
scroll to position [747, 0]
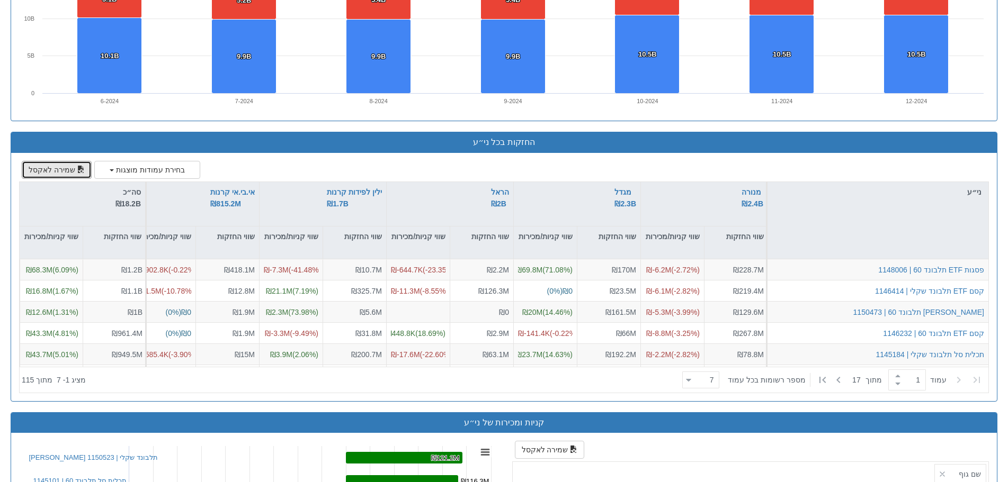
click at [42, 163] on button "שמירה לאקסל" at bounding box center [57, 170] width 70 height 18
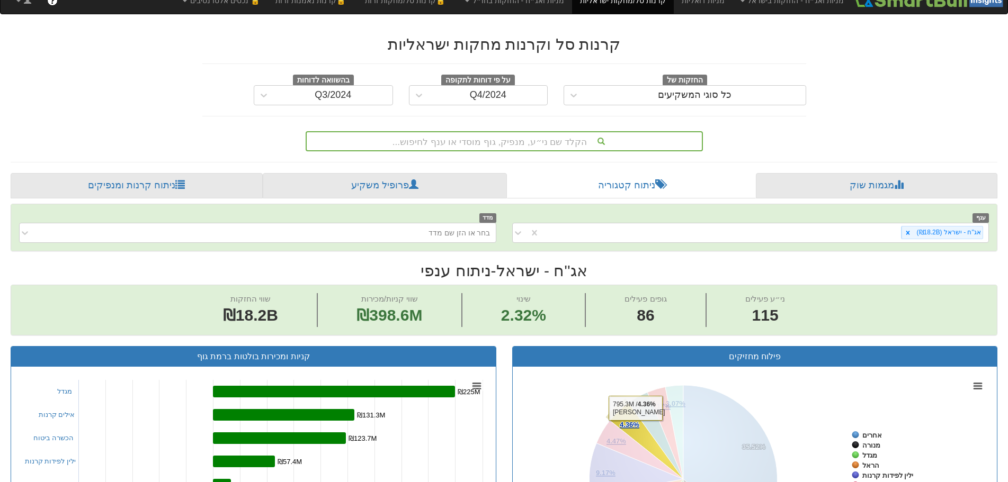
scroll to position [0, 0]
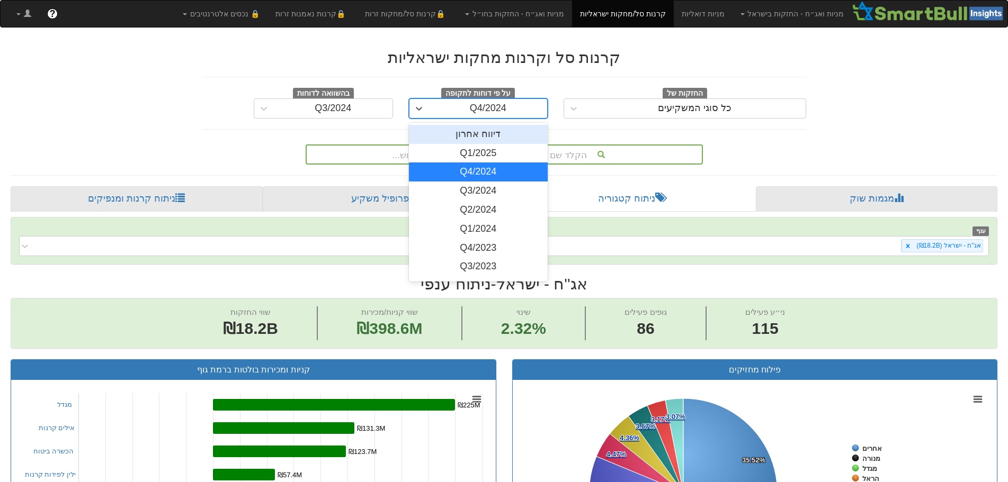
click at [431, 105] on div "Q4/2024" at bounding box center [488, 108] width 119 height 17
click at [459, 189] on div "Q3/2024" at bounding box center [478, 191] width 139 height 19
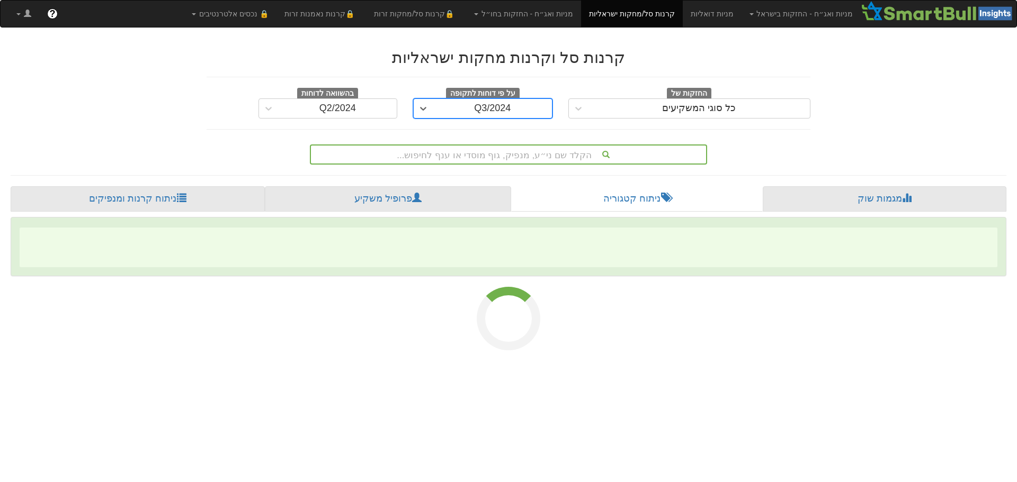
click at [451, 184] on div "קרנות סל וקרנות מחקות ישראליות החזקות של כל סוגי המשקיעים על פי דוחות לתקופה op…" at bounding box center [508, 162] width 1011 height 249
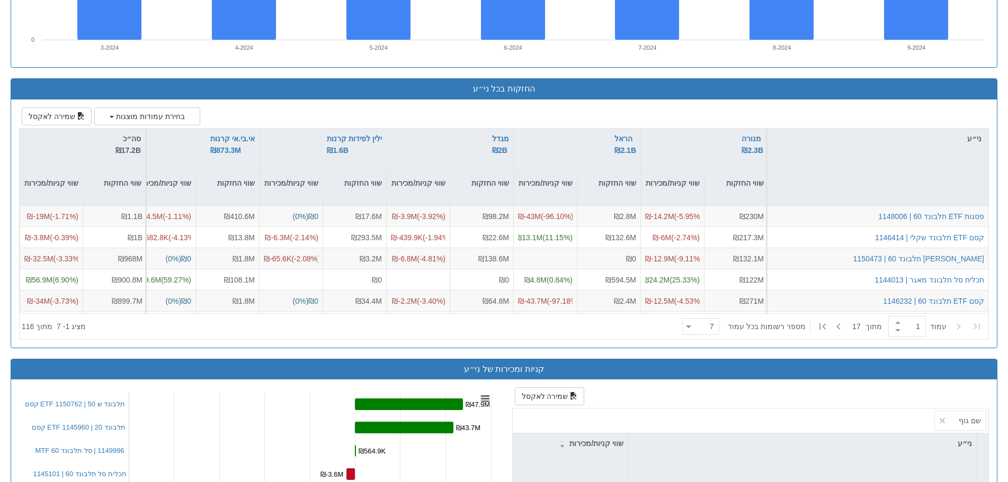
scroll to position [747, 0]
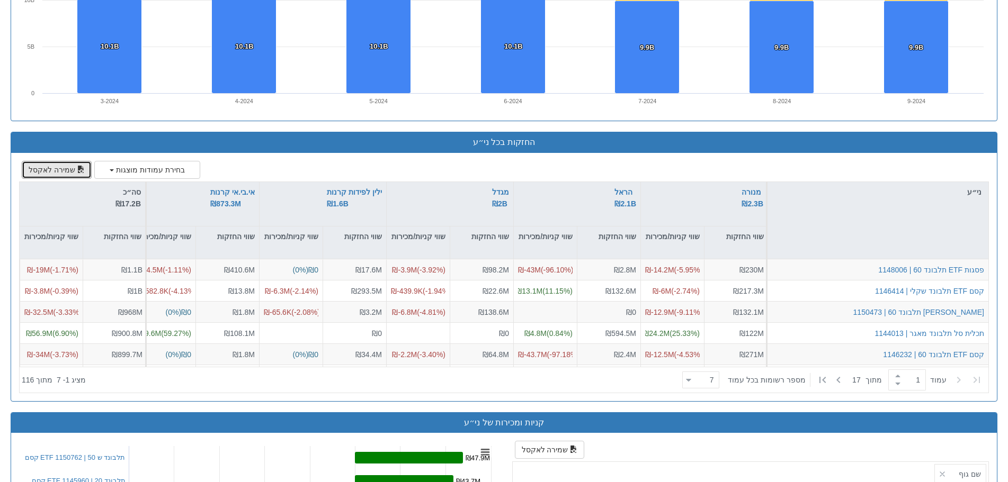
click at [58, 162] on button "שמירה לאקסל" at bounding box center [57, 170] width 70 height 18
click at [67, 166] on button "שמירה לאקסל" at bounding box center [57, 170] width 70 height 18
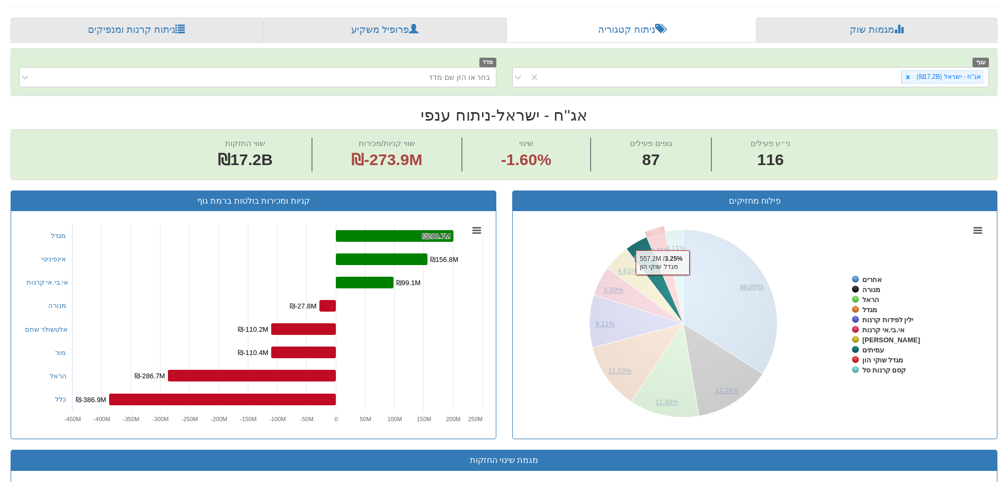
scroll to position [0, 0]
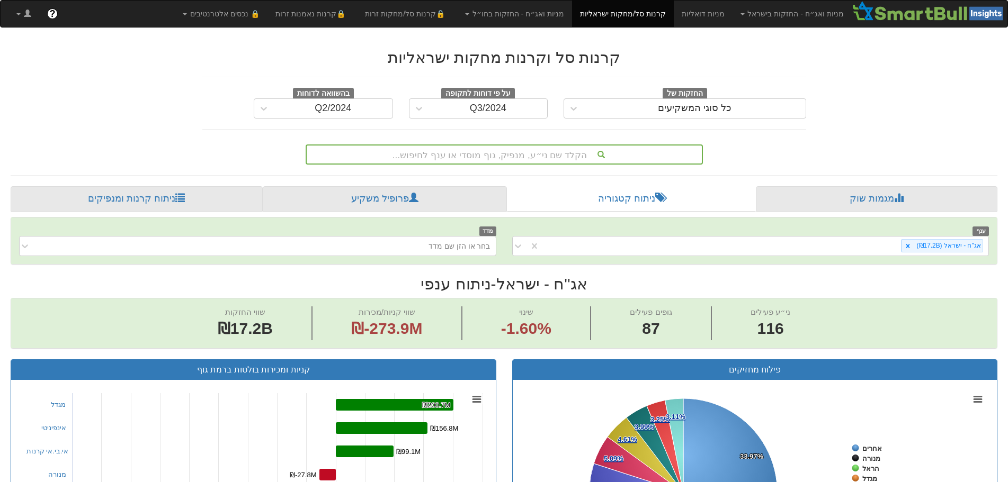
click at [911, 248] on icon at bounding box center [907, 246] width 7 height 7
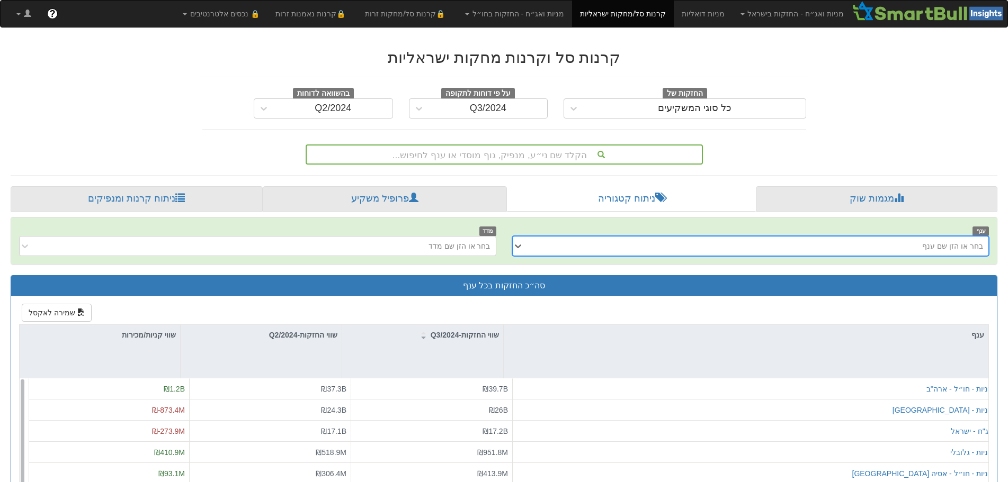
click at [635, 244] on div "בחר או הזן שם ענף" at bounding box center [759, 246] width 460 height 17
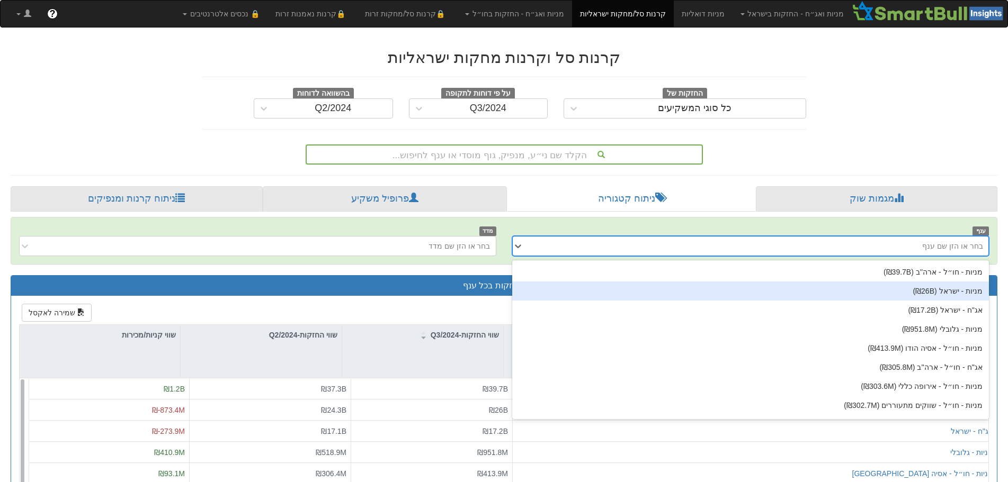
click at [946, 295] on div "מניות - ישראל ‎(₪26B‎)‎" at bounding box center [750, 291] width 477 height 19
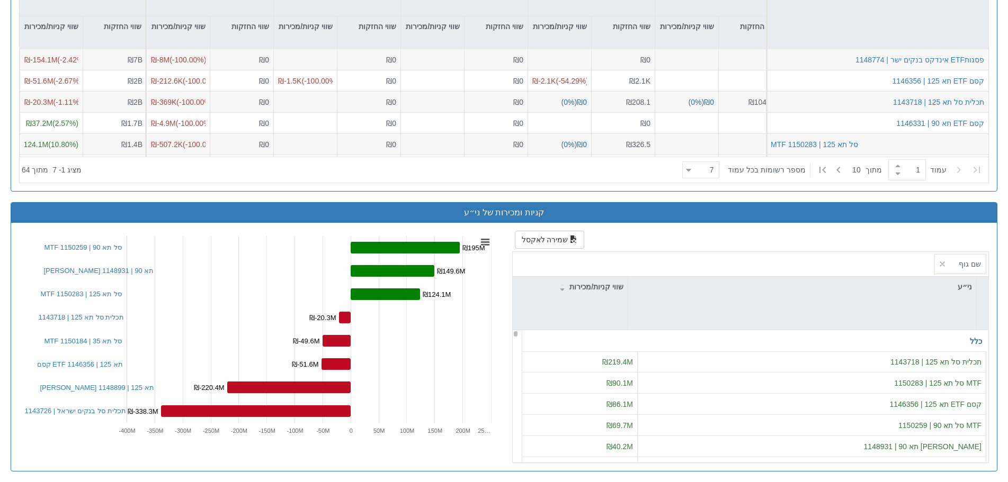
scroll to position [853, 0]
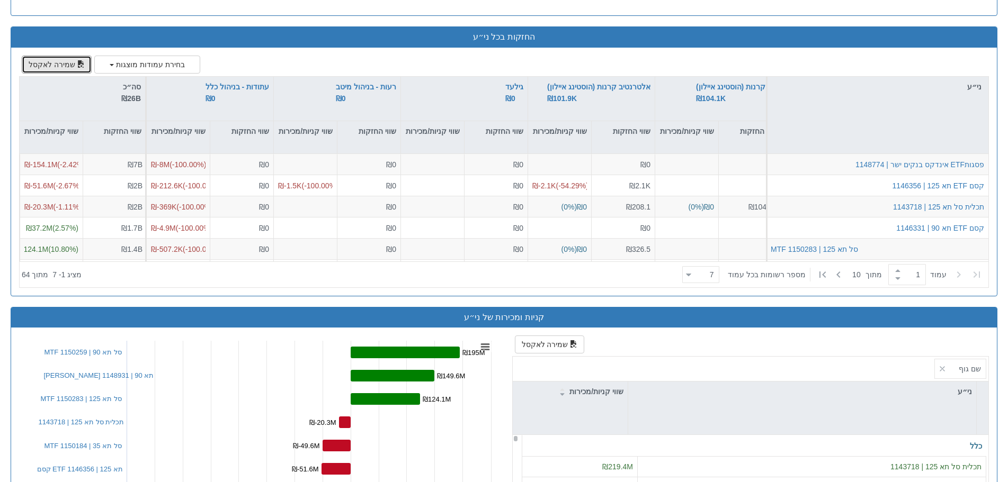
click at [58, 59] on button "שמירה לאקסל" at bounding box center [57, 65] width 70 height 18
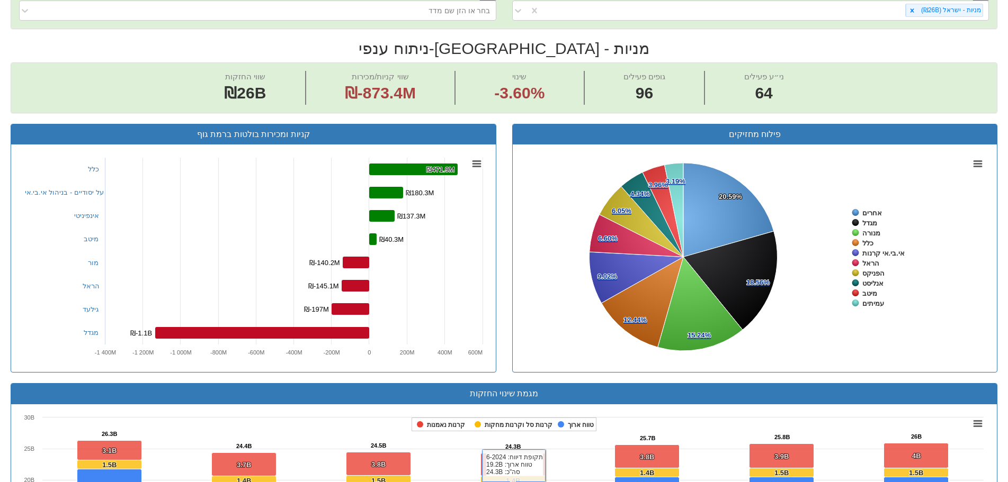
scroll to position [0, 0]
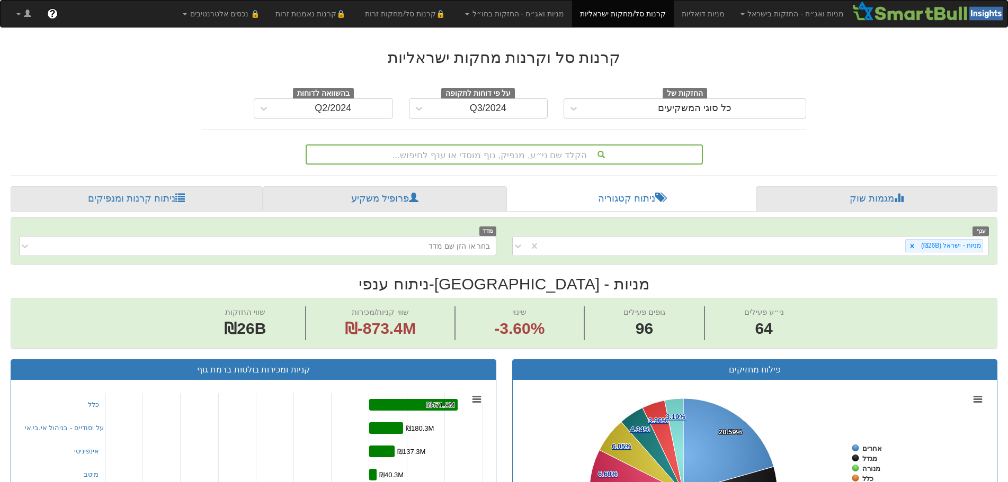
click at [444, 110] on div "Q3/2024" at bounding box center [488, 108] width 119 height 17
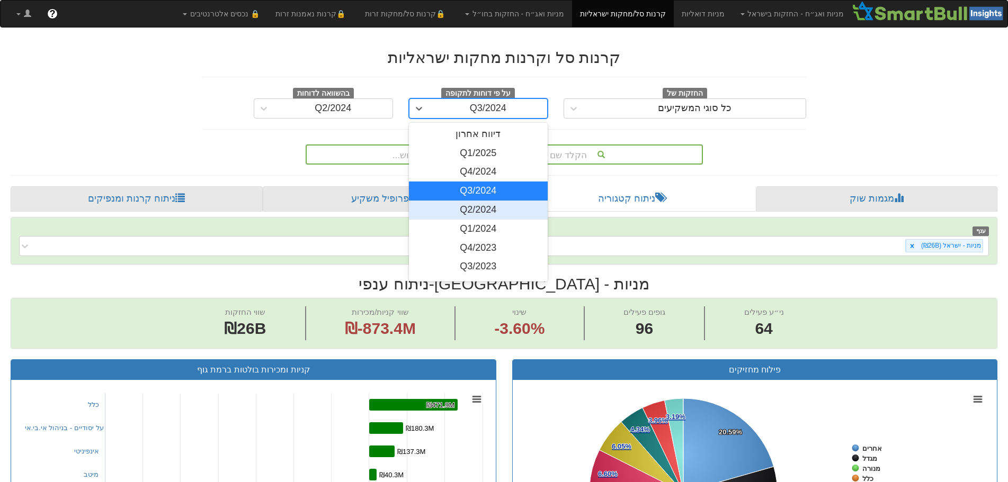
click at [471, 204] on div "Q2/2024" at bounding box center [478, 210] width 139 height 19
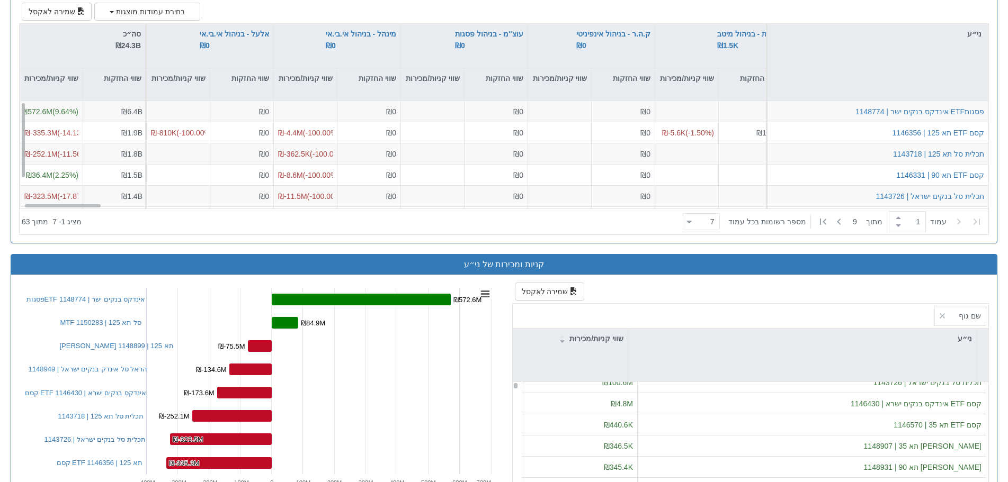
scroll to position [853, 0]
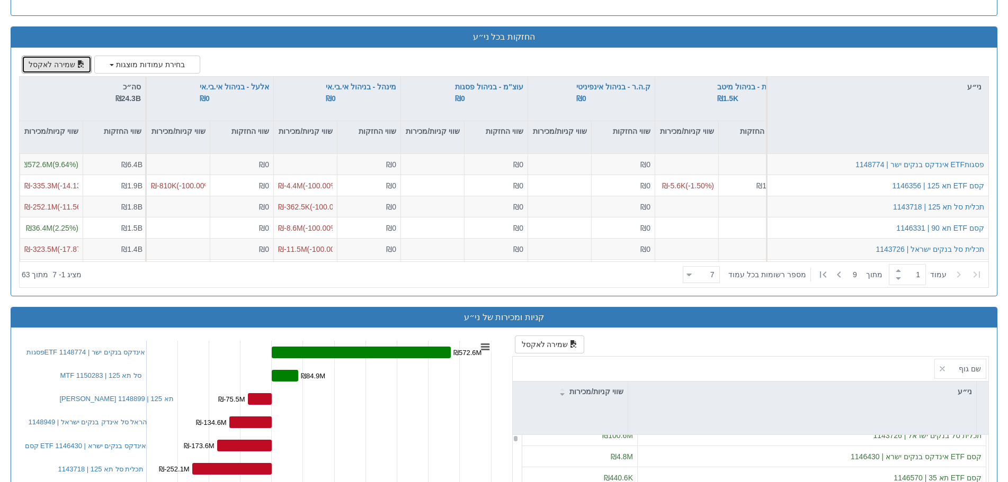
click at [56, 59] on button "שמירה לאקסל" at bounding box center [57, 65] width 70 height 18
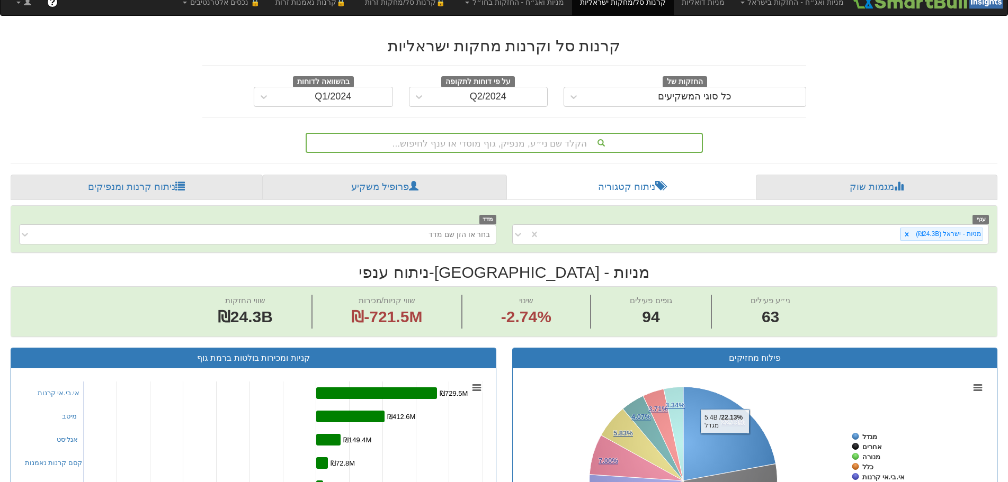
scroll to position [0, 0]
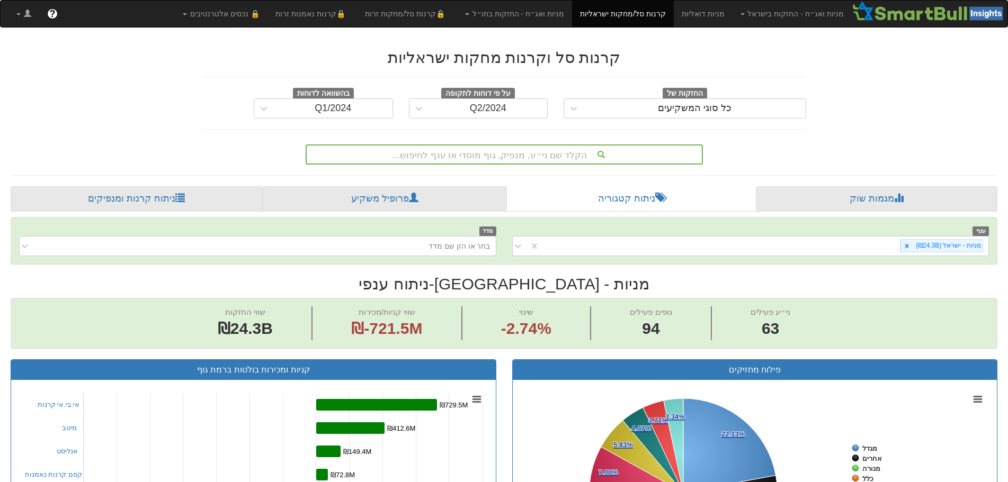
click at [908, 247] on icon at bounding box center [906, 246] width 7 height 7
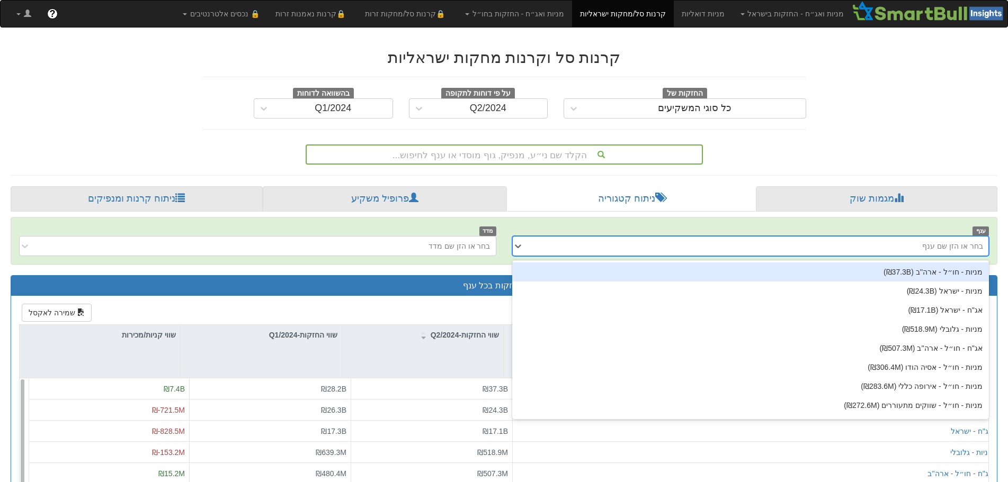
click at [622, 246] on div "בחר או הזן שם ענף" at bounding box center [759, 246] width 460 height 17
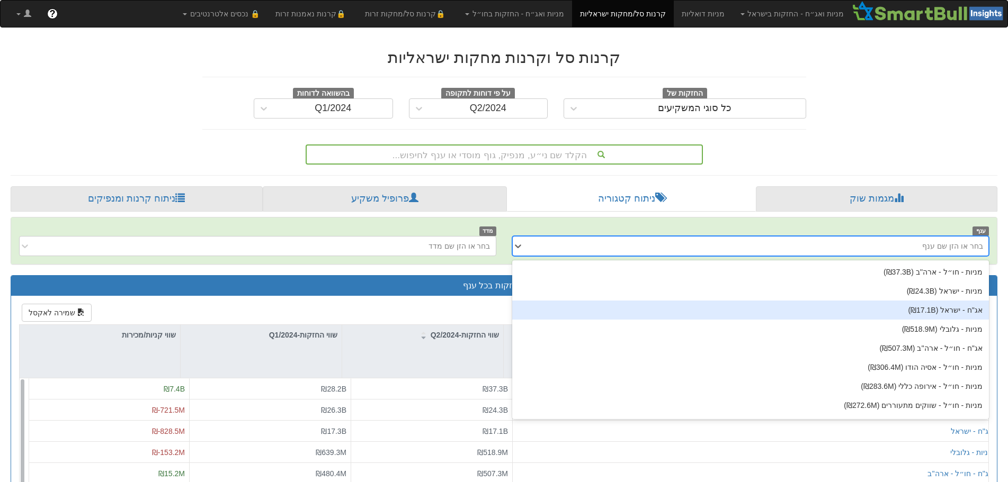
click at [937, 310] on div "אג''ח - ישראל ‎(₪17.1B‎)‎" at bounding box center [750, 310] width 477 height 19
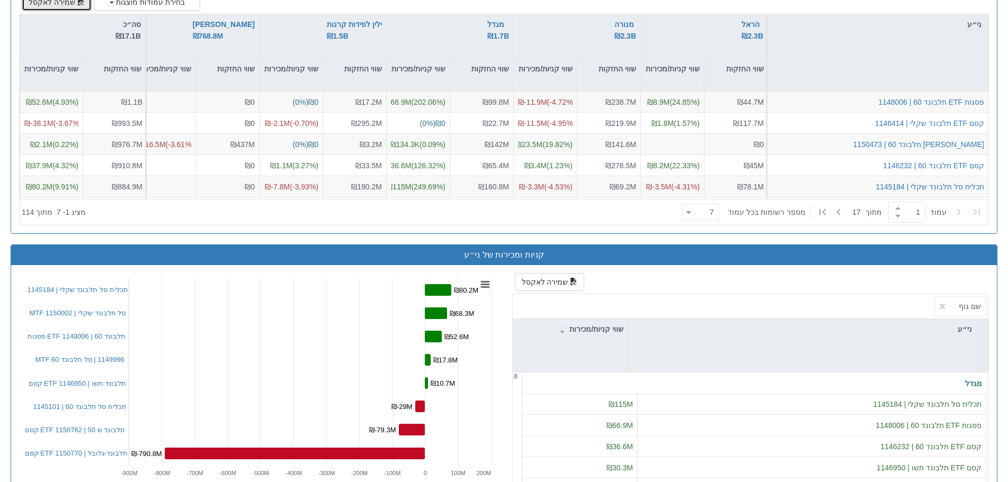
scroll to position [800, 0]
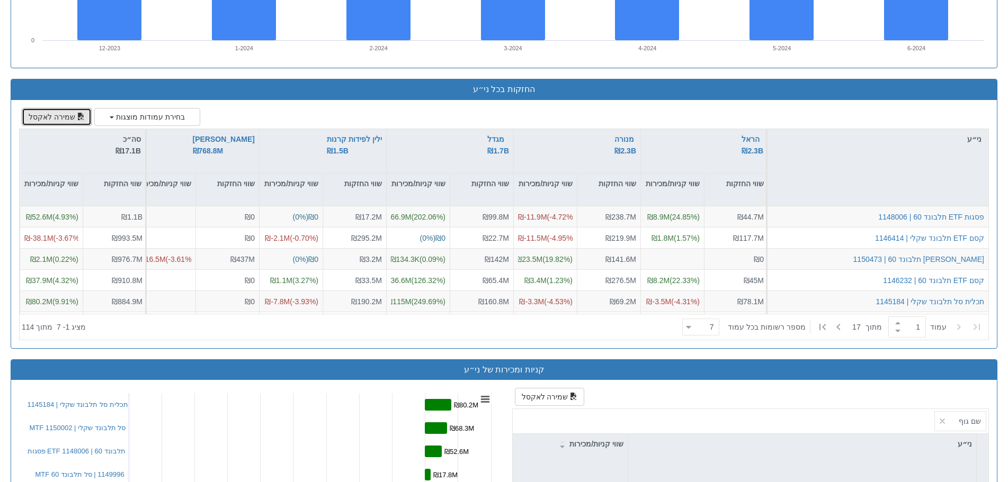
click at [34, 115] on button "שמירה לאקסל" at bounding box center [57, 117] width 70 height 18
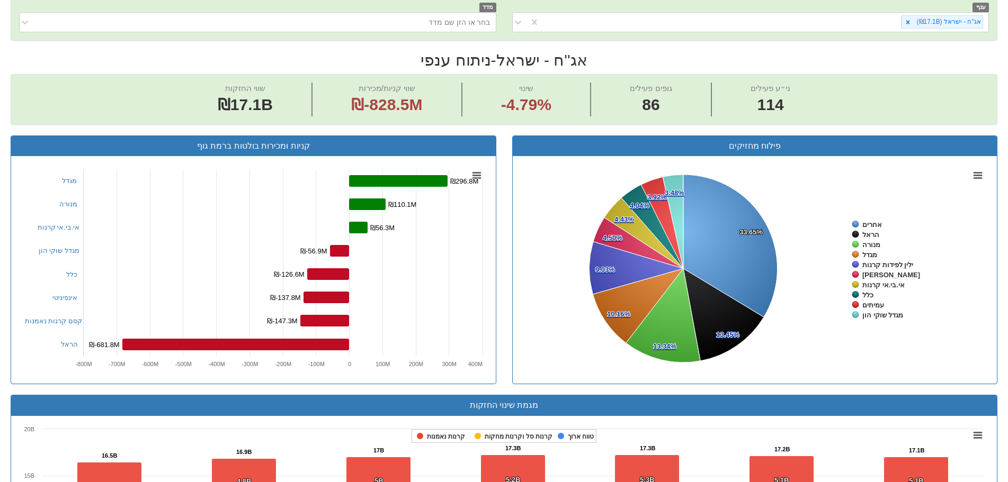
scroll to position [0, 0]
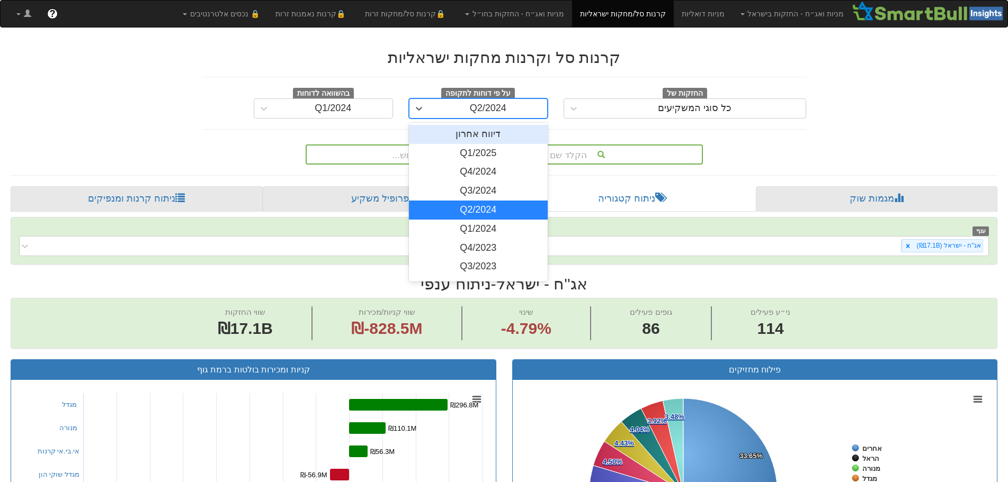
click at [468, 106] on div "Q2/2024" at bounding box center [488, 108] width 119 height 17
click at [494, 225] on div "Q1/2024" at bounding box center [478, 229] width 139 height 19
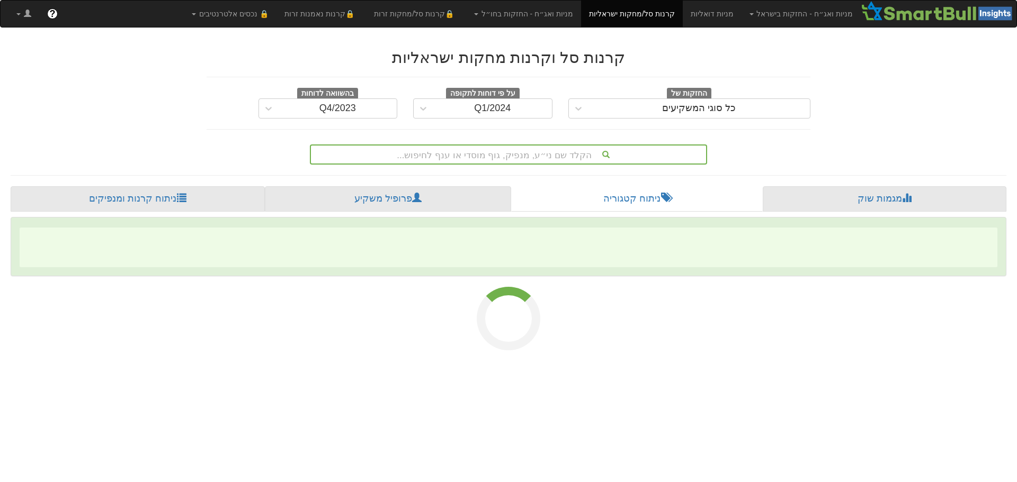
click at [494, 228] on span "‌" at bounding box center [509, 248] width 978 height 40
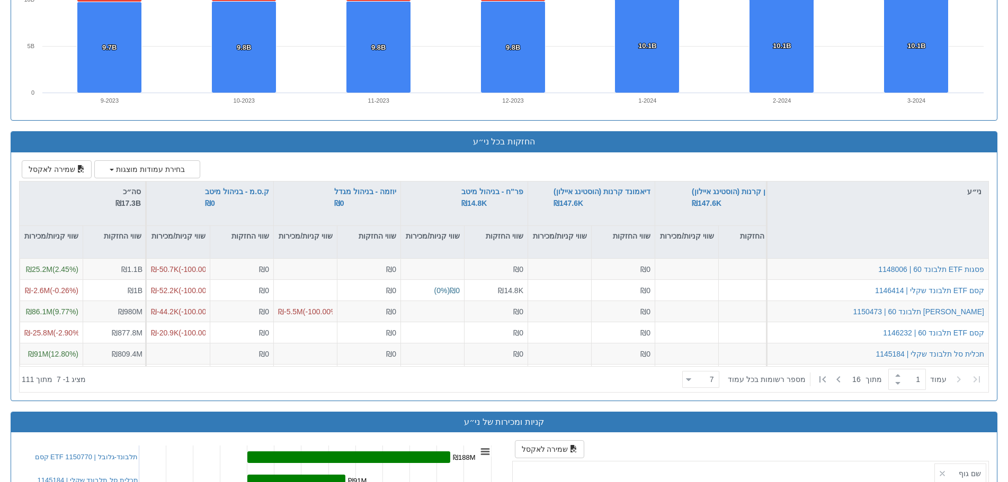
scroll to position [747, 0]
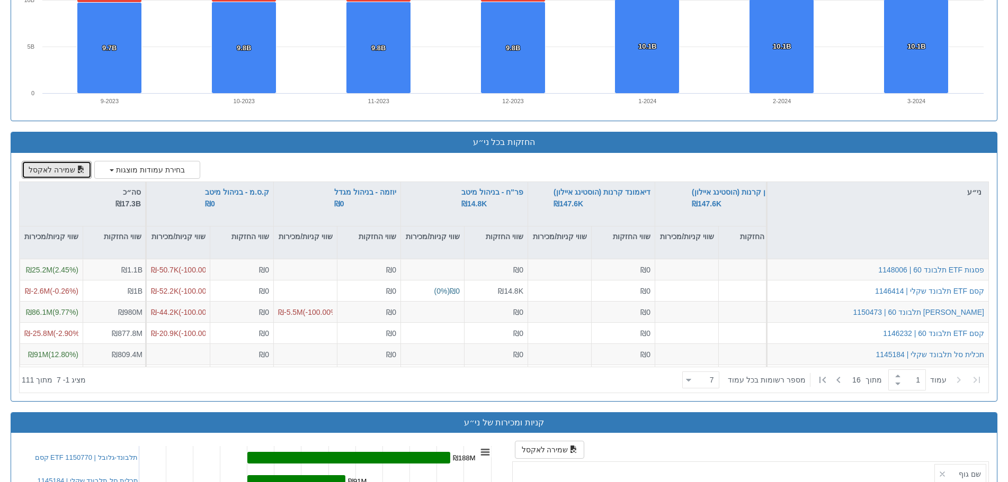
click at [49, 166] on button "שמירה לאקסל" at bounding box center [57, 170] width 70 height 18
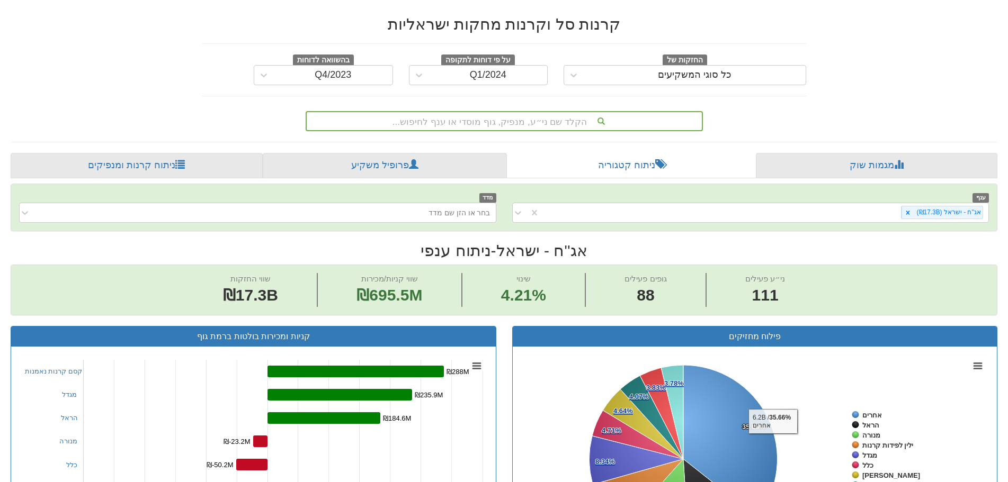
scroll to position [0, 0]
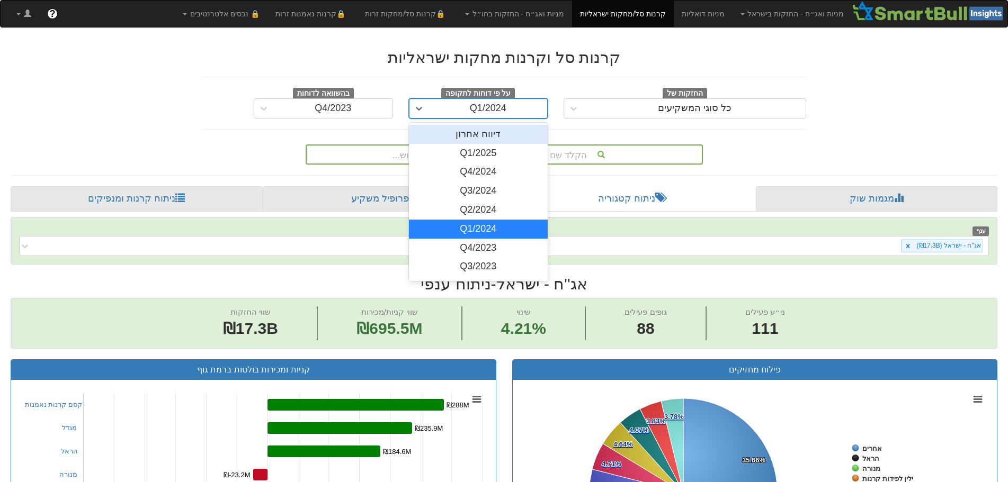
click at [509, 110] on div "Q1/2024" at bounding box center [488, 108] width 119 height 17
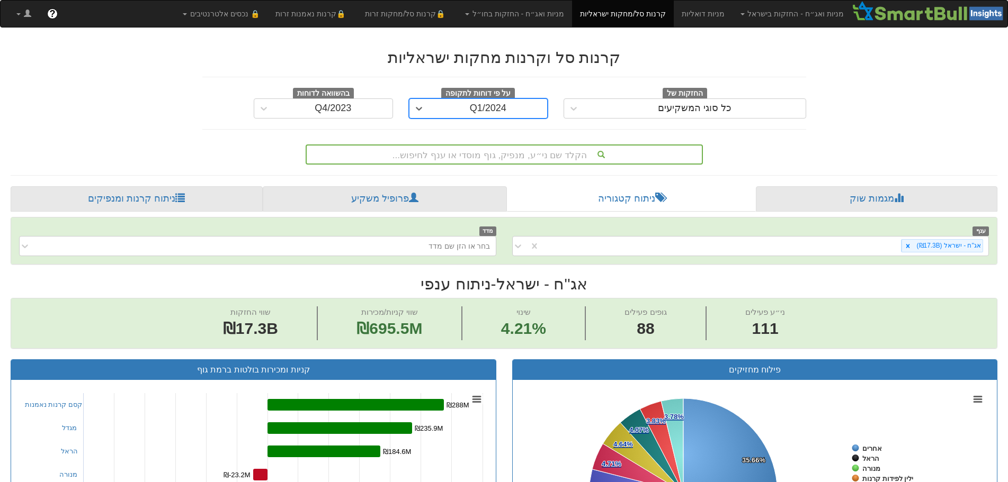
click at [909, 246] on icon at bounding box center [908, 246] width 4 height 4
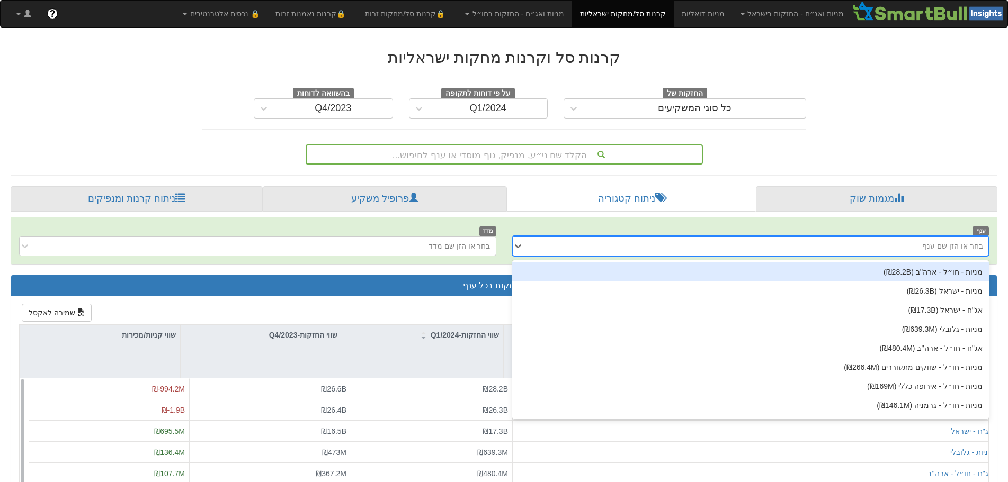
click at [707, 248] on div "בחר או הזן שם ענף" at bounding box center [759, 246] width 460 height 17
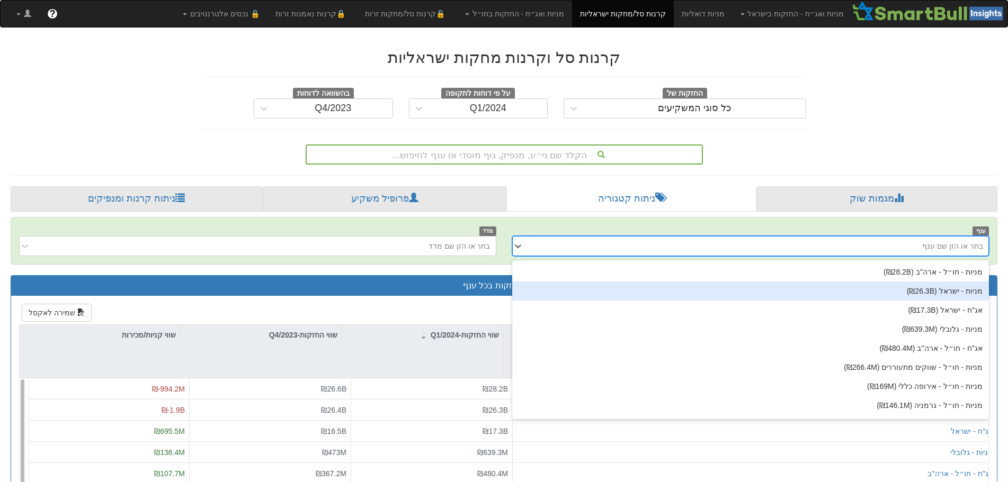
click at [952, 288] on div "מניות - ישראל ‎(₪26.3B‎)‎" at bounding box center [750, 291] width 477 height 19
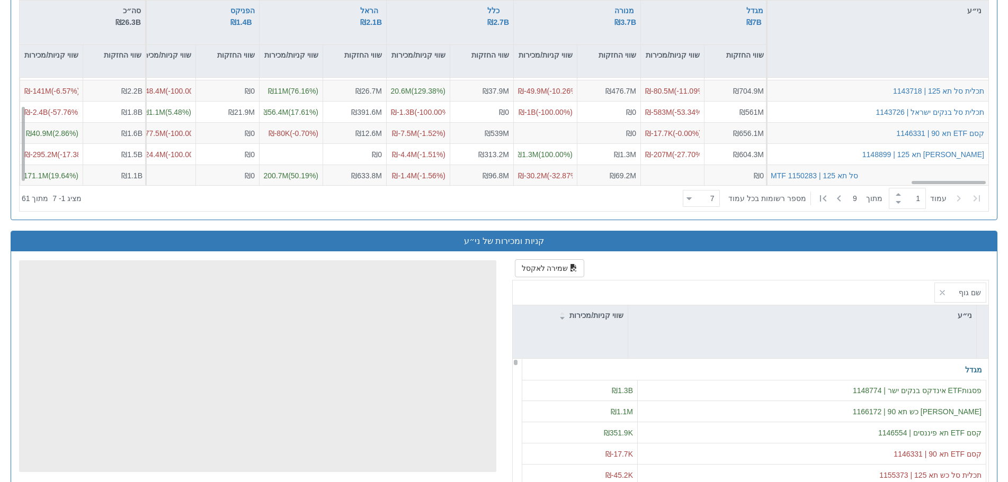
scroll to position [40, 0]
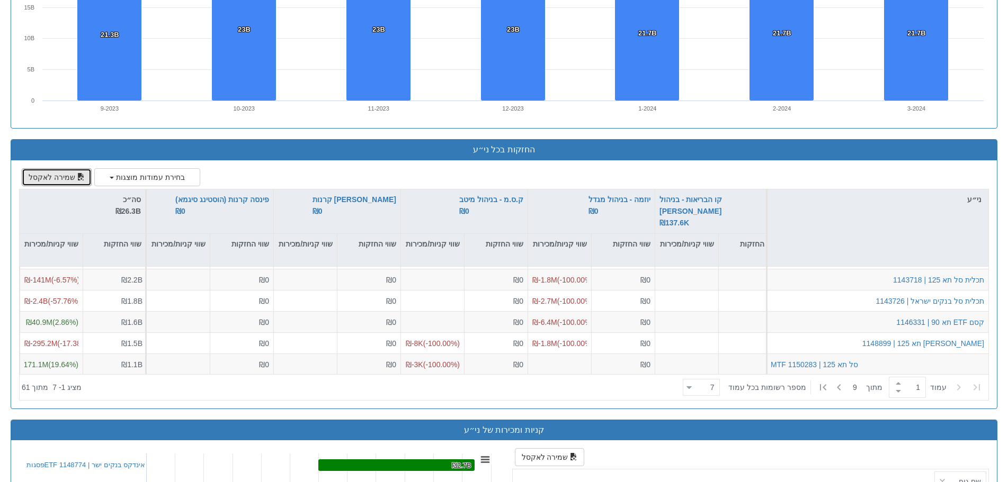
click at [38, 172] on button "שמירה לאקסל" at bounding box center [57, 177] width 70 height 18
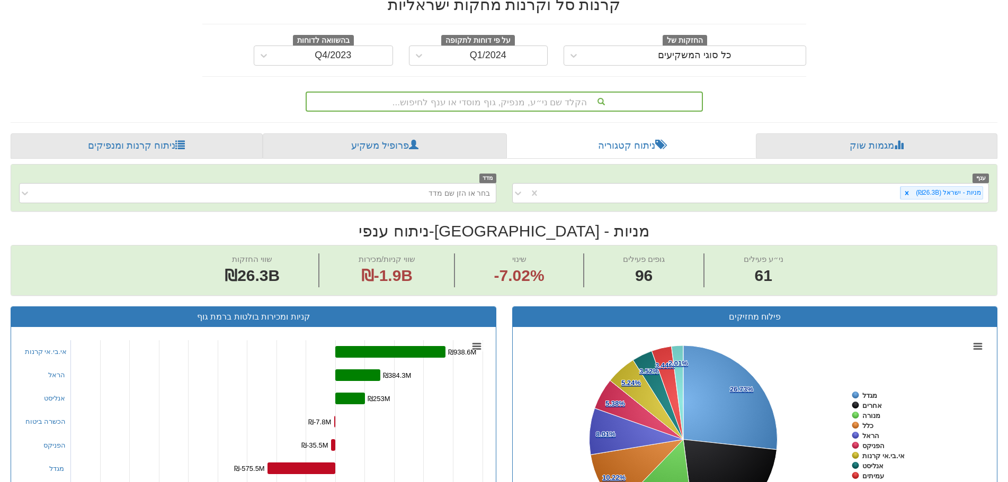
scroll to position [0, 0]
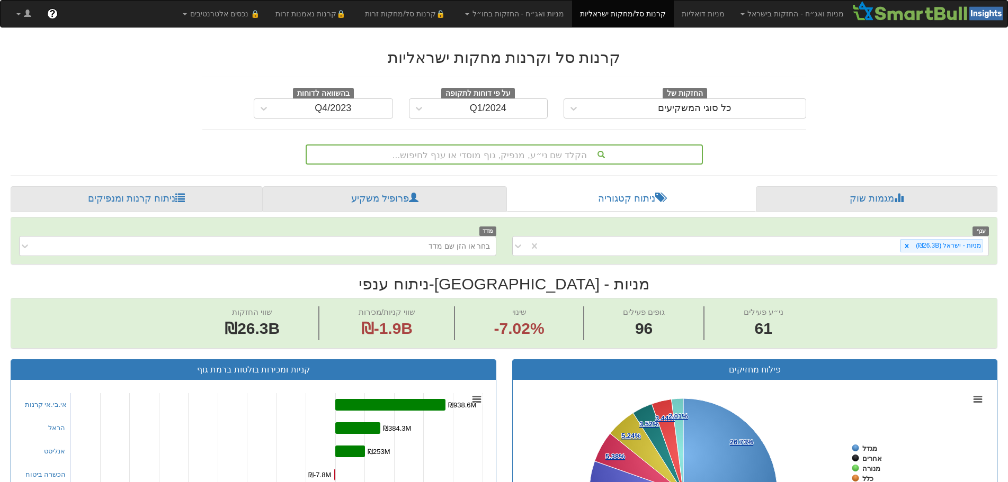
click at [492, 109] on div "Q1/2024" at bounding box center [488, 108] width 37 height 11
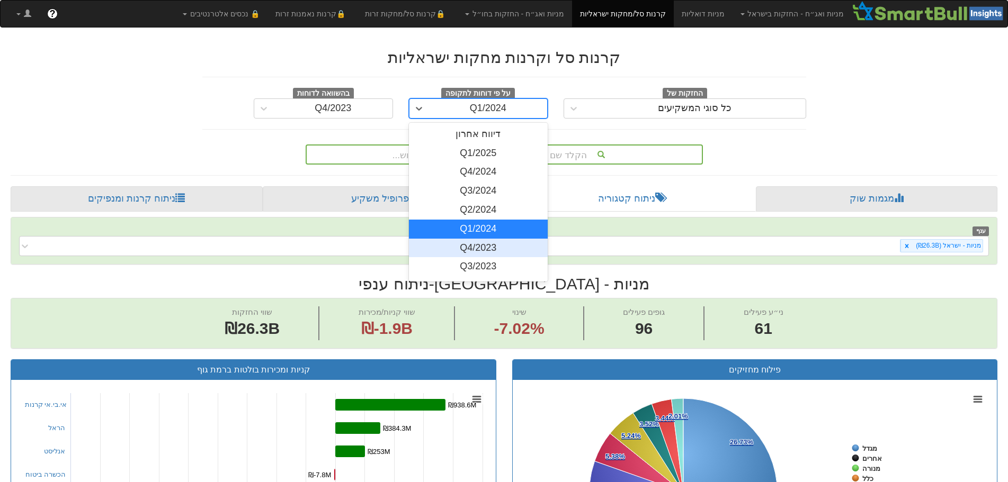
click at [476, 248] on div "Q4/2023" at bounding box center [478, 248] width 139 height 19
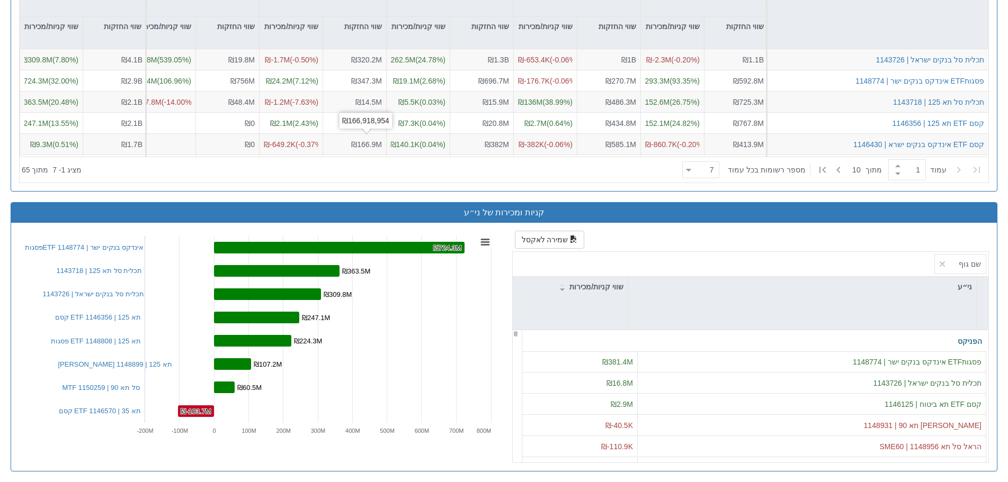
scroll to position [853, 0]
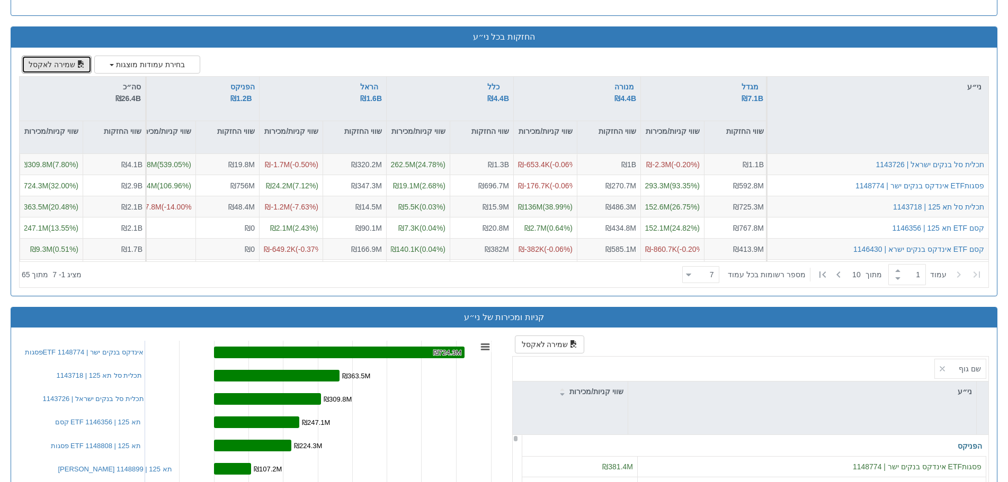
click at [37, 61] on button "שמירה לאקסל" at bounding box center [57, 65] width 70 height 18
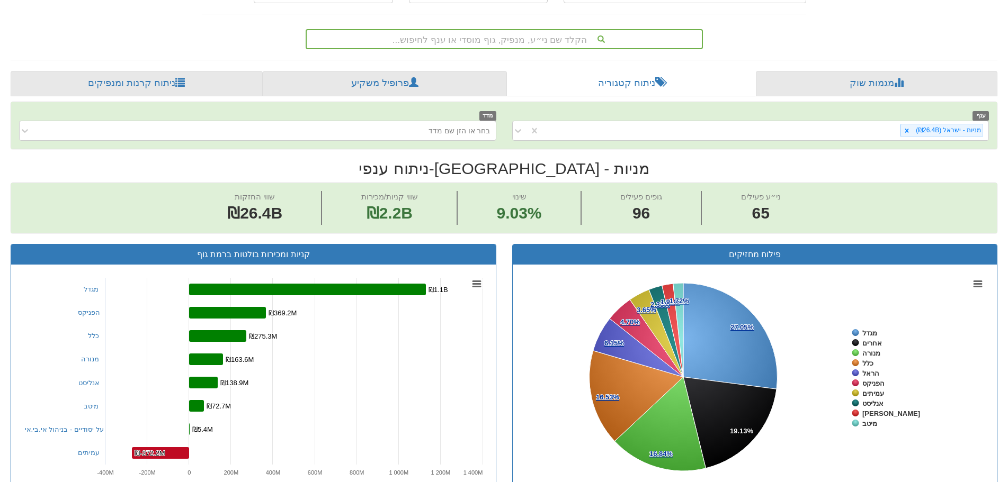
scroll to position [0, 0]
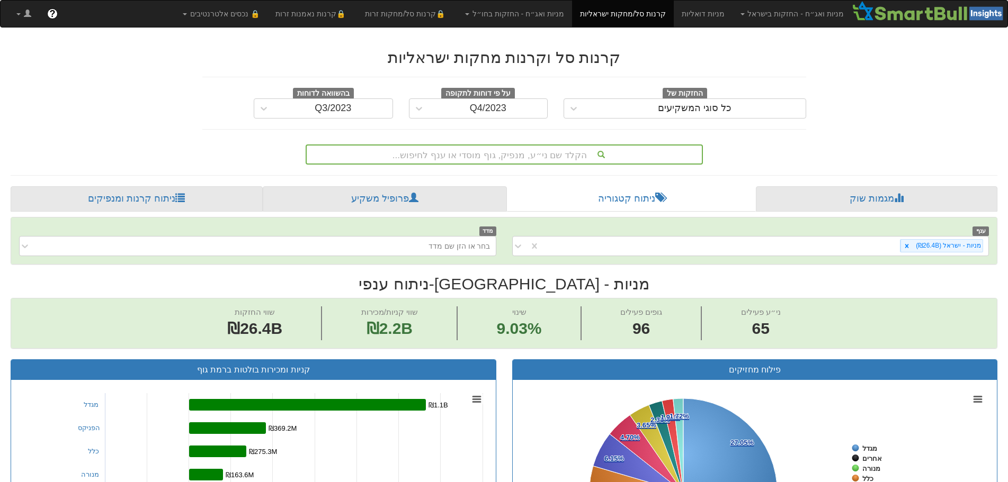
click at [909, 245] on icon at bounding box center [907, 246] width 4 height 4
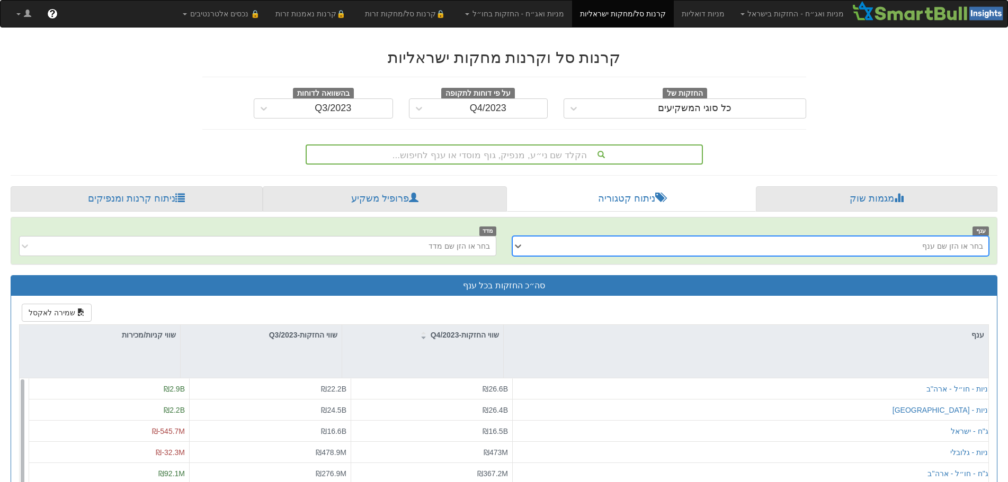
click at [641, 245] on div "בחר או הזן שם ענף" at bounding box center [759, 246] width 460 height 17
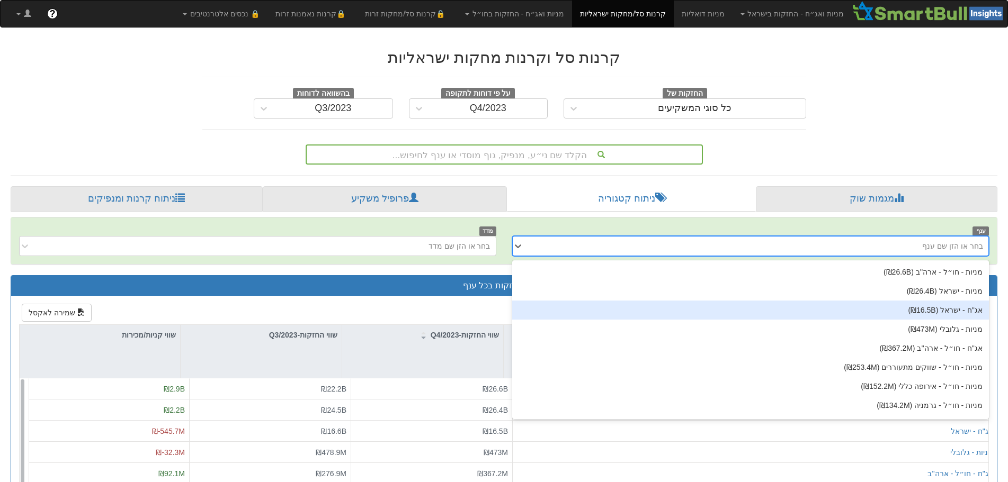
click at [936, 313] on div "אג''ח - ישראל ‎(₪16.5B‎)‎" at bounding box center [750, 310] width 477 height 19
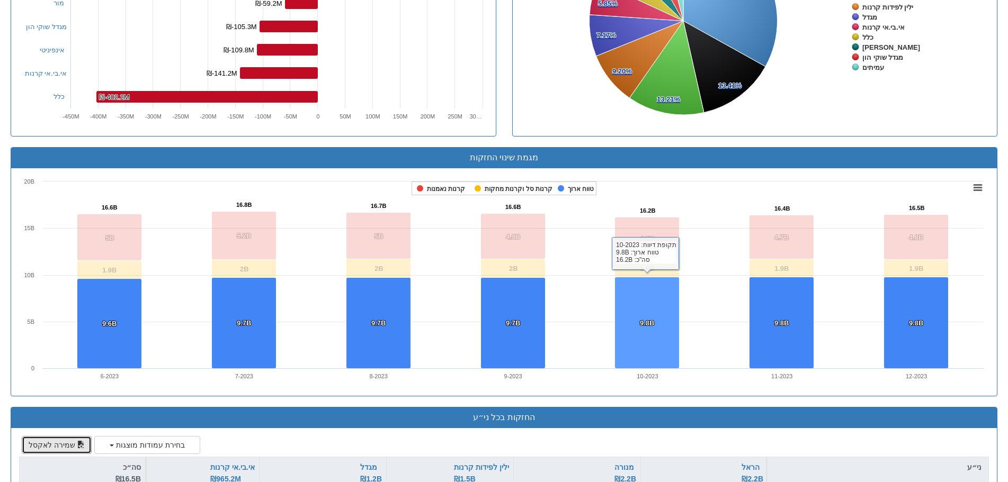
scroll to position [764, 0]
